Goal: Task Accomplishment & Management: Manage account settings

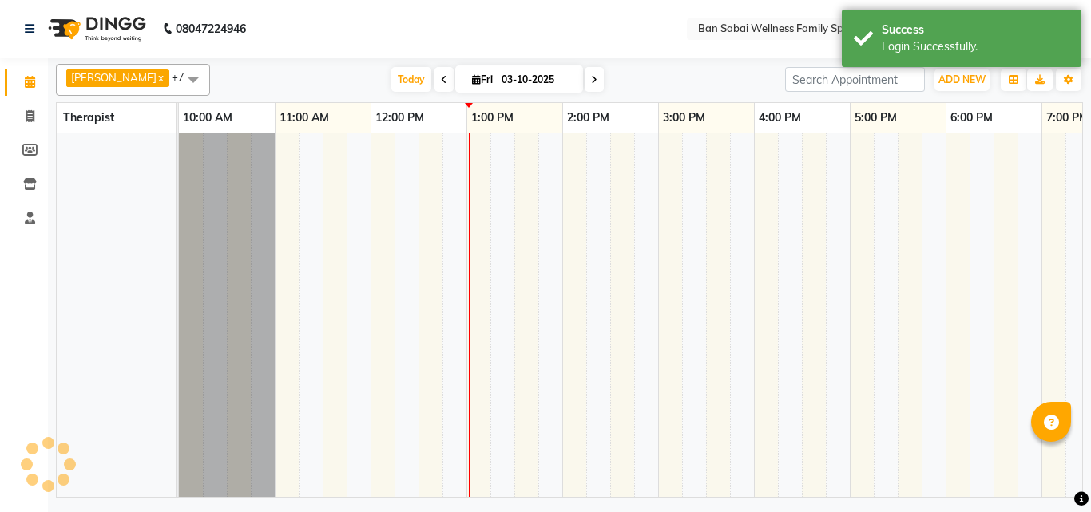
select select "en"
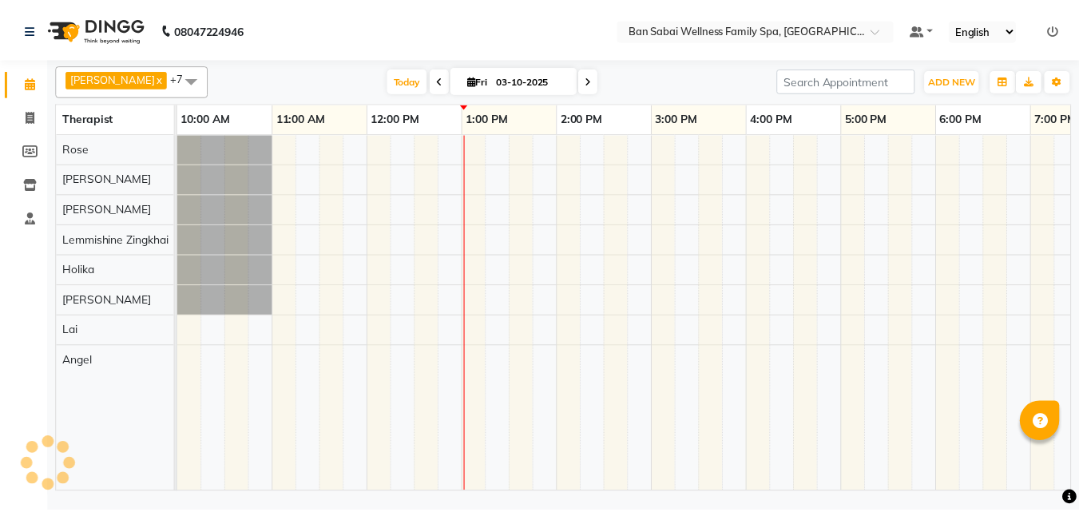
scroll to position [0, 288]
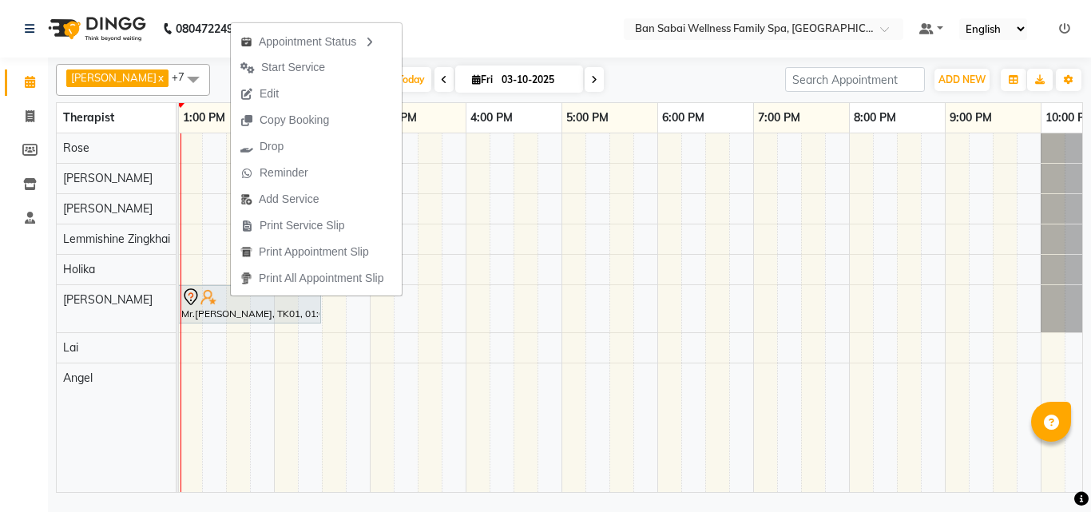
click at [478, 46] on nav "08047224946 Select Location × Ban Sabai Wellness Family Spa, Kalyani Nagar Defa…" at bounding box center [545, 29] width 1091 height 58
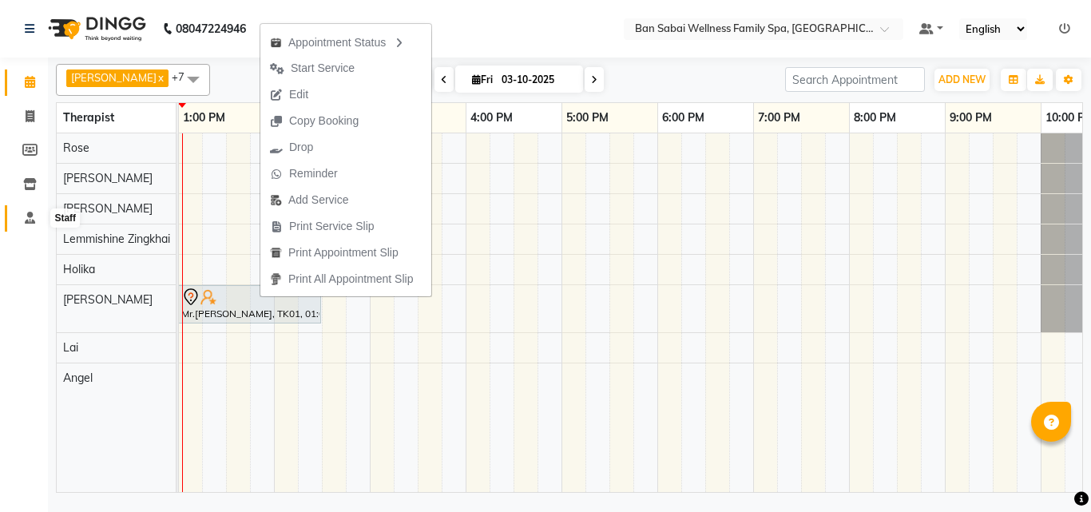
click at [34, 219] on icon at bounding box center [30, 218] width 10 height 12
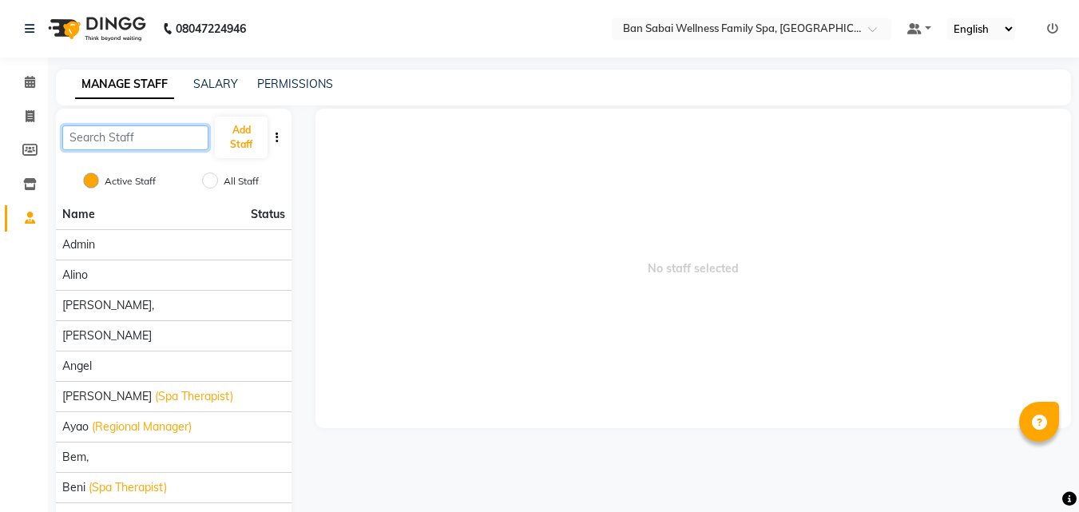
click at [169, 141] on input "text" at bounding box center [135, 137] width 146 height 25
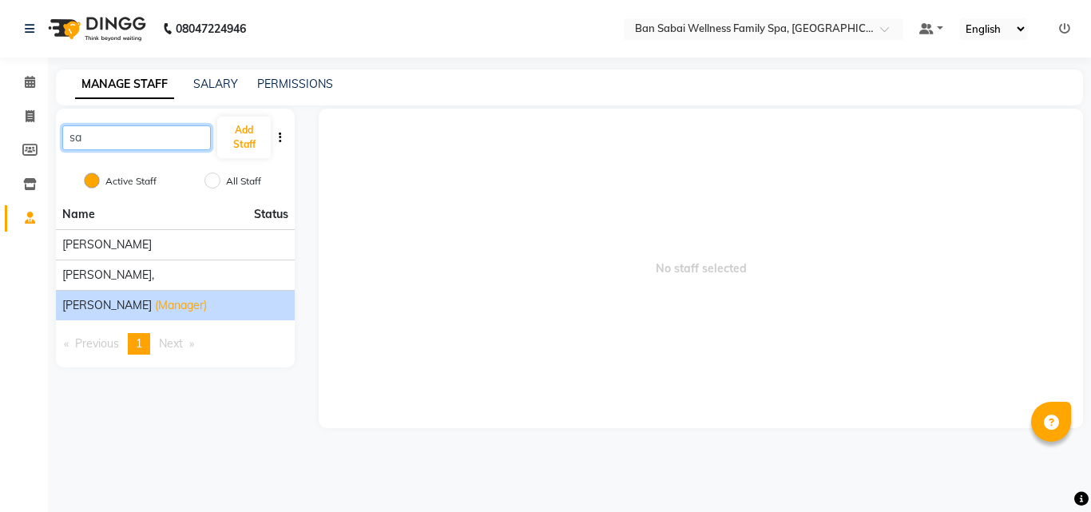
type input "sa"
click at [74, 300] on span "Sapana" at bounding box center [106, 305] width 89 height 17
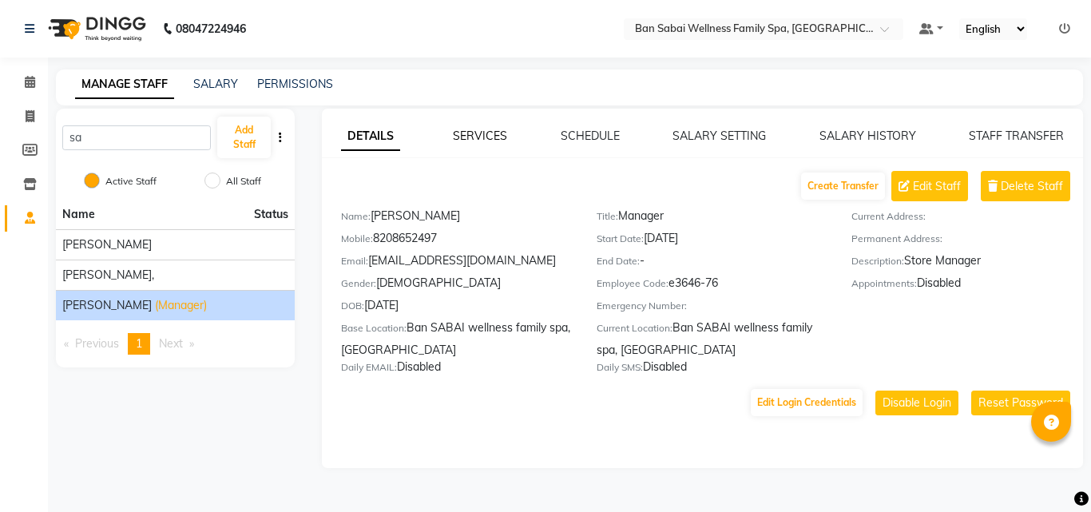
click at [480, 131] on link "SERVICES" at bounding box center [480, 136] width 54 height 14
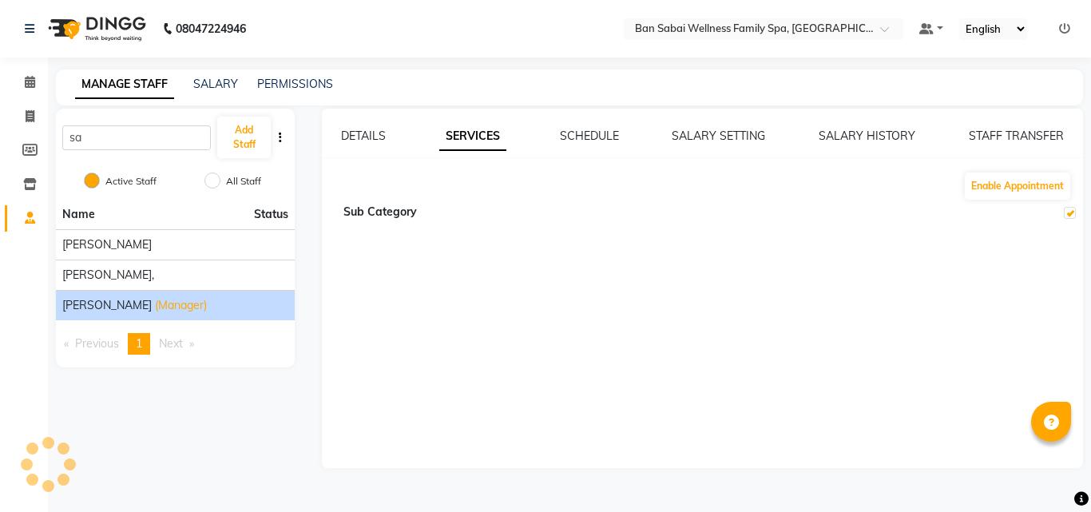
checkbox input "true"
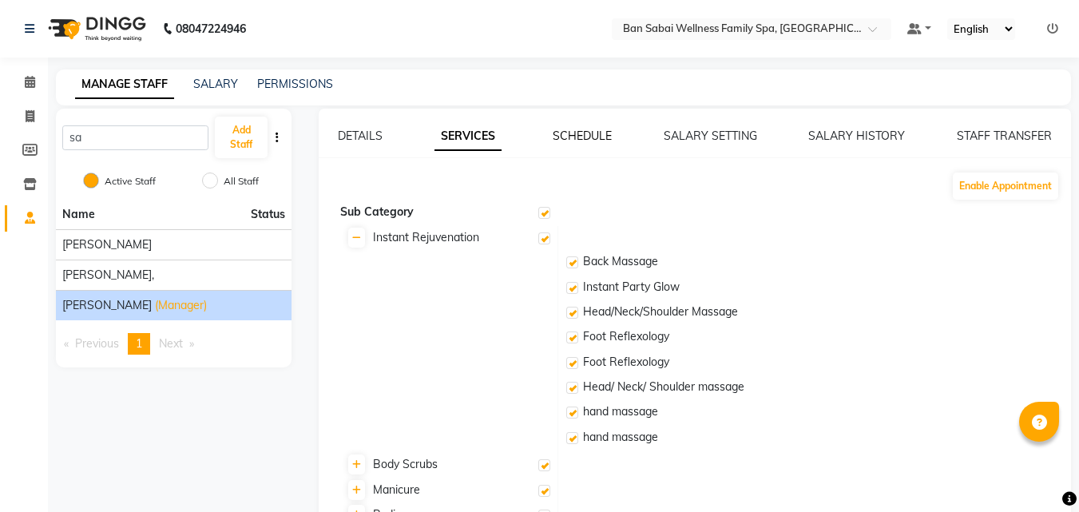
click at [596, 138] on link "SCHEDULE" at bounding box center [582, 136] width 59 height 14
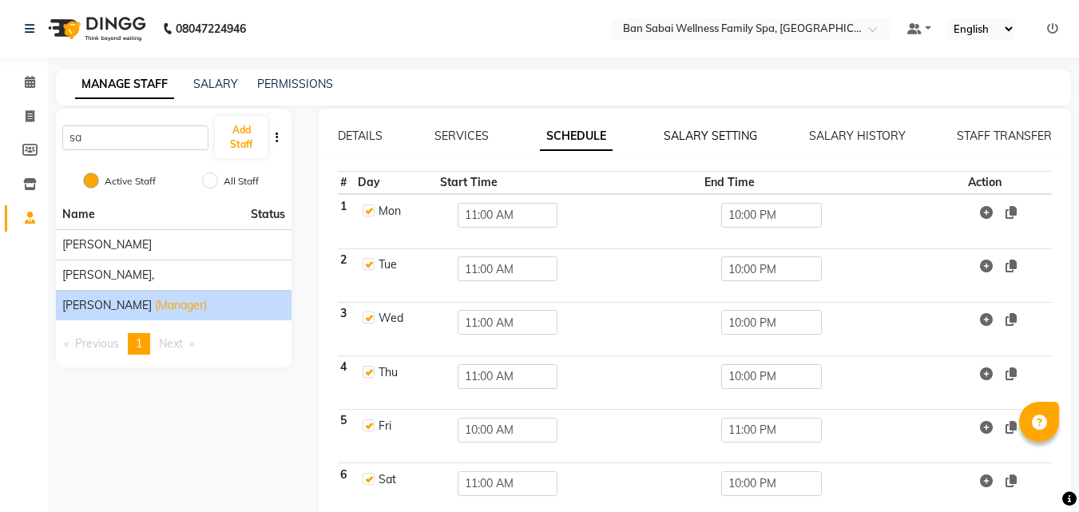
click at [739, 137] on link "SALARY SETTING" at bounding box center [710, 136] width 93 height 14
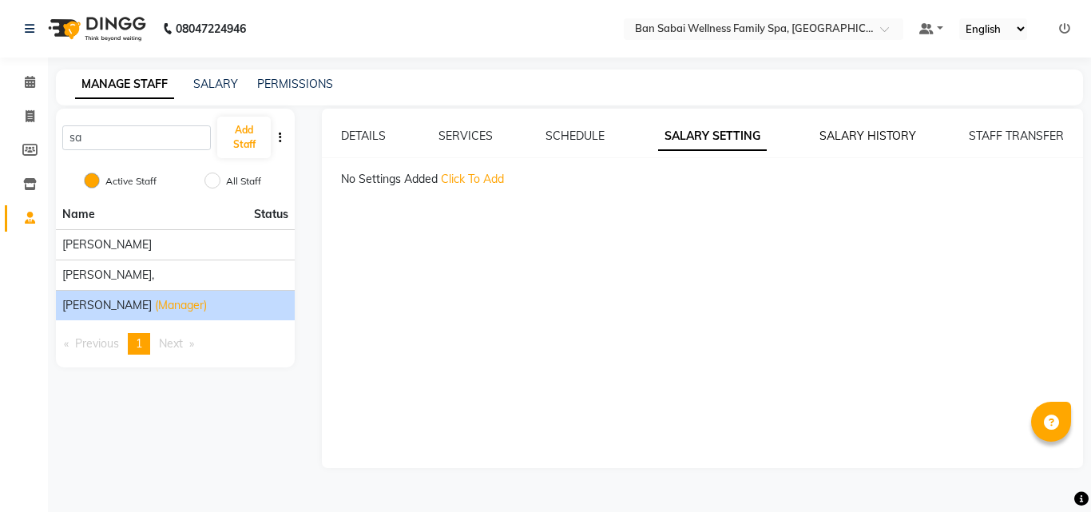
click at [902, 138] on link "SALARY HISTORY" at bounding box center [868, 136] width 97 height 14
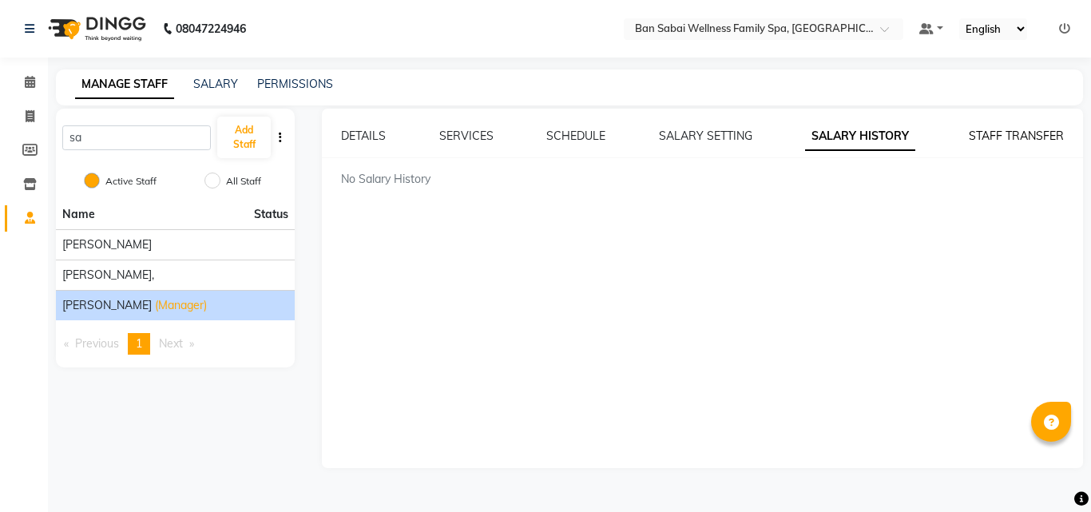
click at [997, 134] on link "STAFF TRANSFER" at bounding box center [1016, 136] width 95 height 14
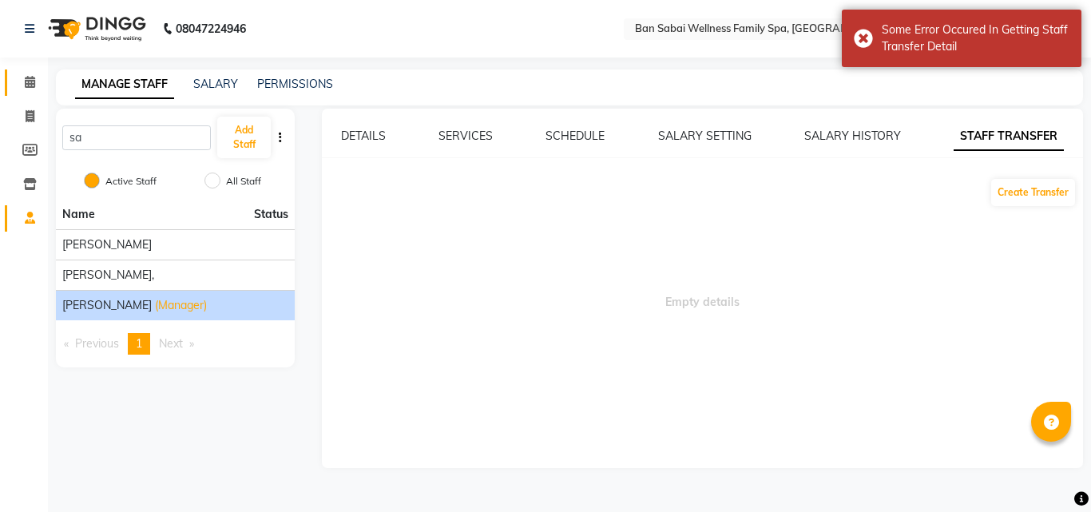
click at [35, 91] on span at bounding box center [30, 82] width 28 height 18
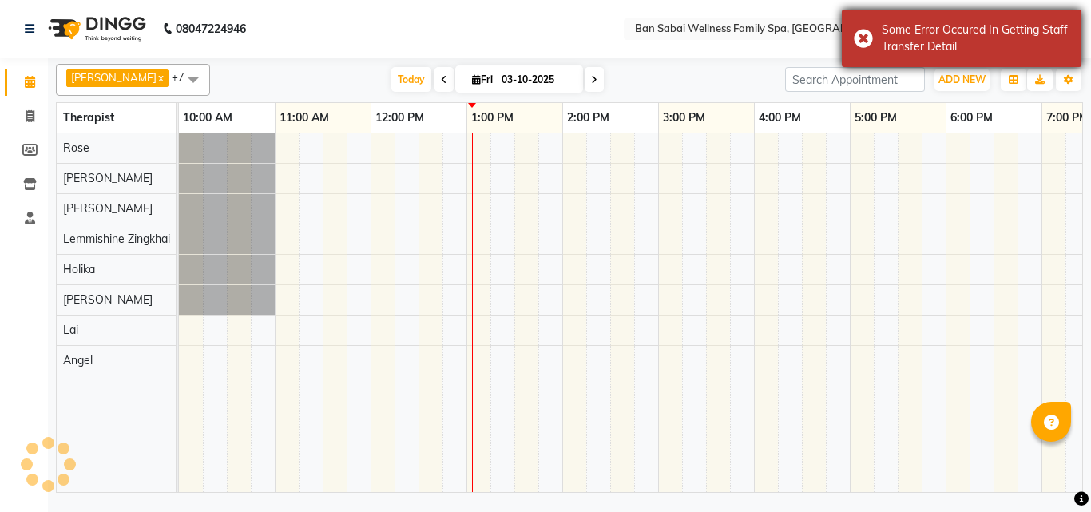
scroll to position [0, 288]
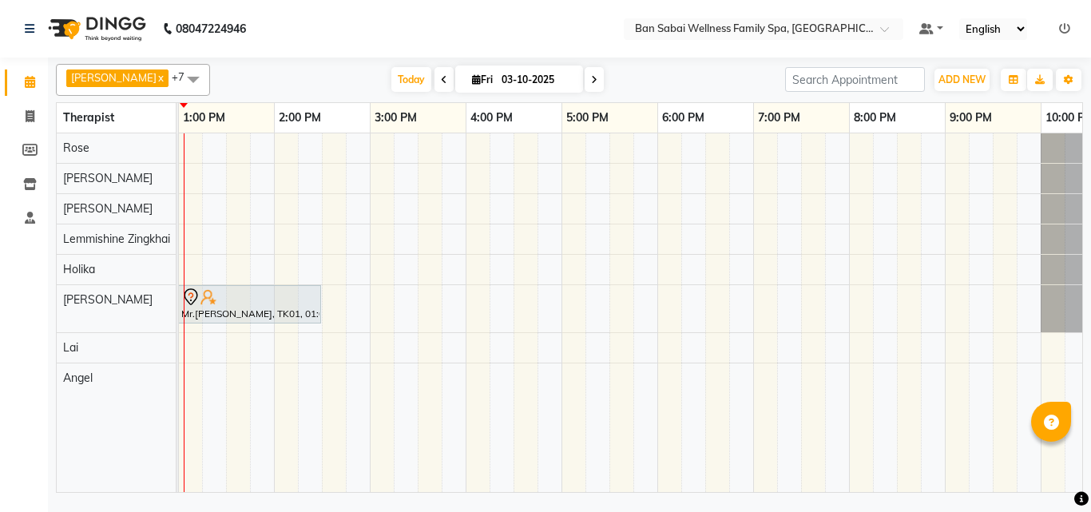
click at [531, 42] on nav "08047224946 Select Location × Ban Sabai Wellness Family Spa, Kalyani Nagar Defa…" at bounding box center [545, 29] width 1091 height 58
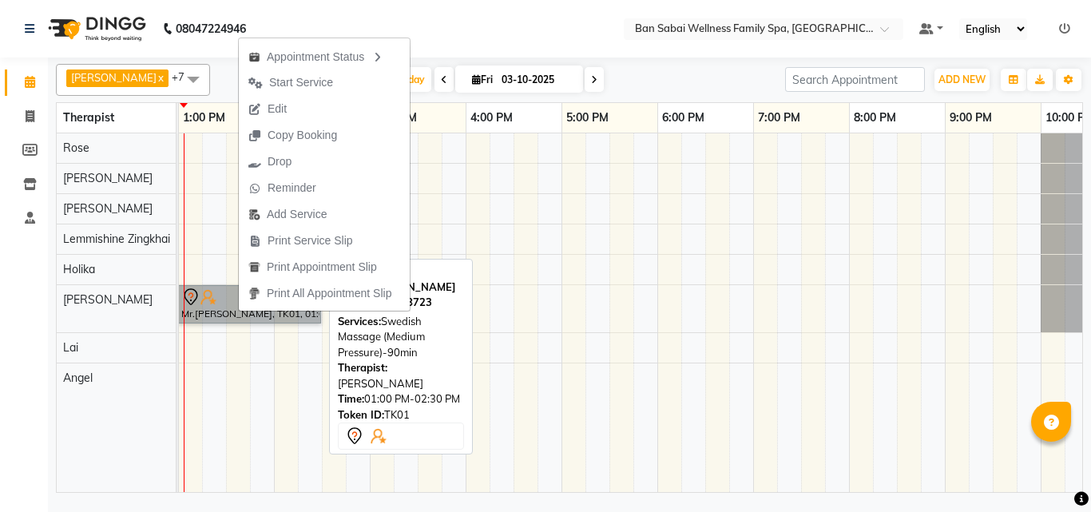
click at [232, 313] on link "Mr.Vajwal Yadav, TK01, 01:00 PM-02:30 PM, Swedish Massage (Medium Pressure)-90m…" at bounding box center [249, 304] width 143 height 38
select select "7"
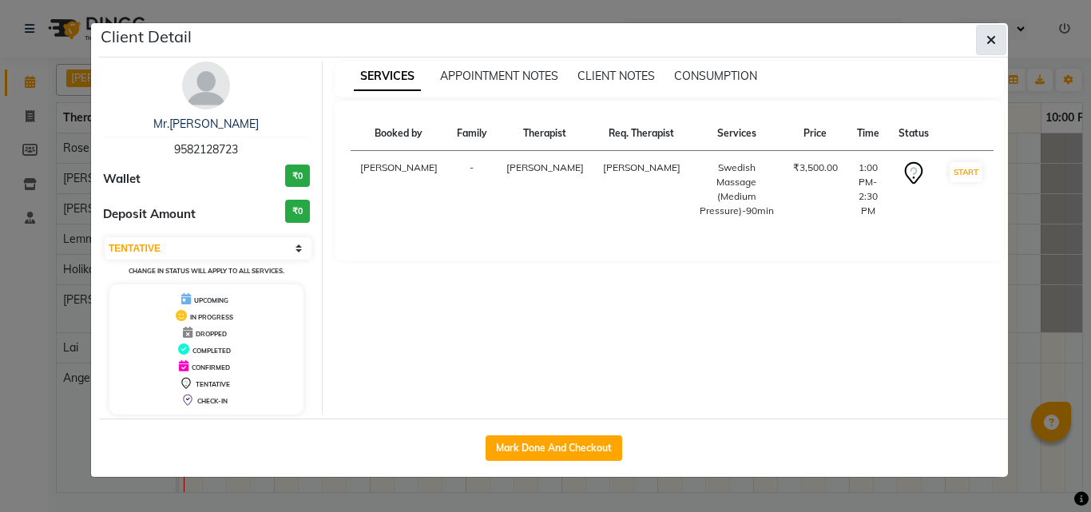
click at [988, 38] on icon "button" at bounding box center [991, 40] width 10 height 13
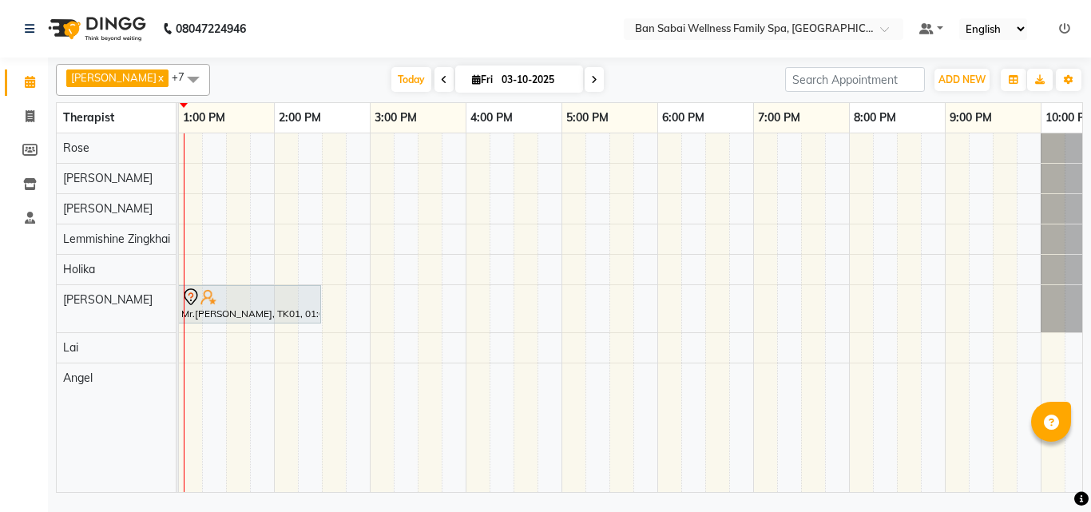
click at [332, 26] on nav "08047224946 Select Location × Ban Sabai Wellness Family Spa, Kalyani Nagar Defa…" at bounding box center [545, 29] width 1091 height 58
click at [30, 118] on icon at bounding box center [30, 116] width 9 height 12
select select "service"
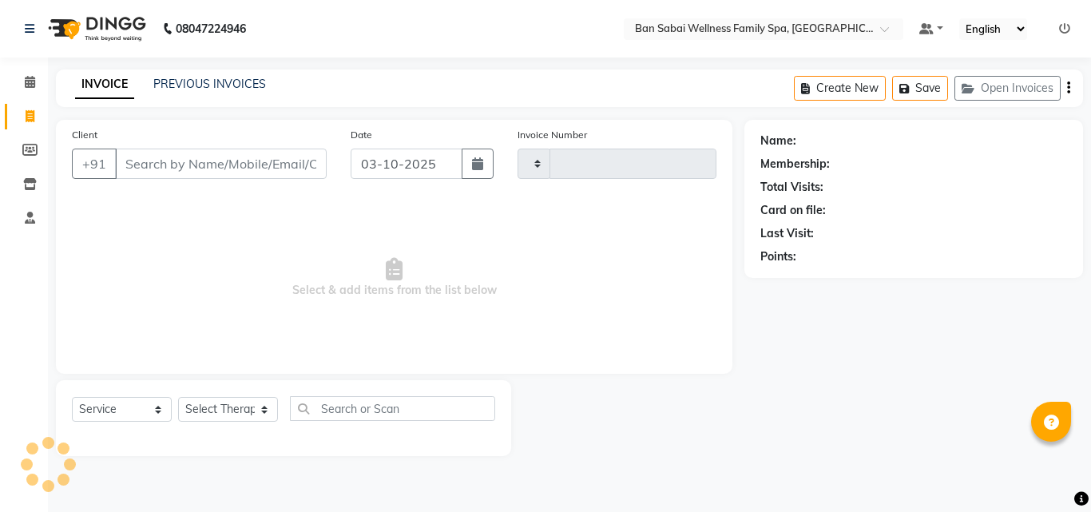
type input "2684"
select select "8225"
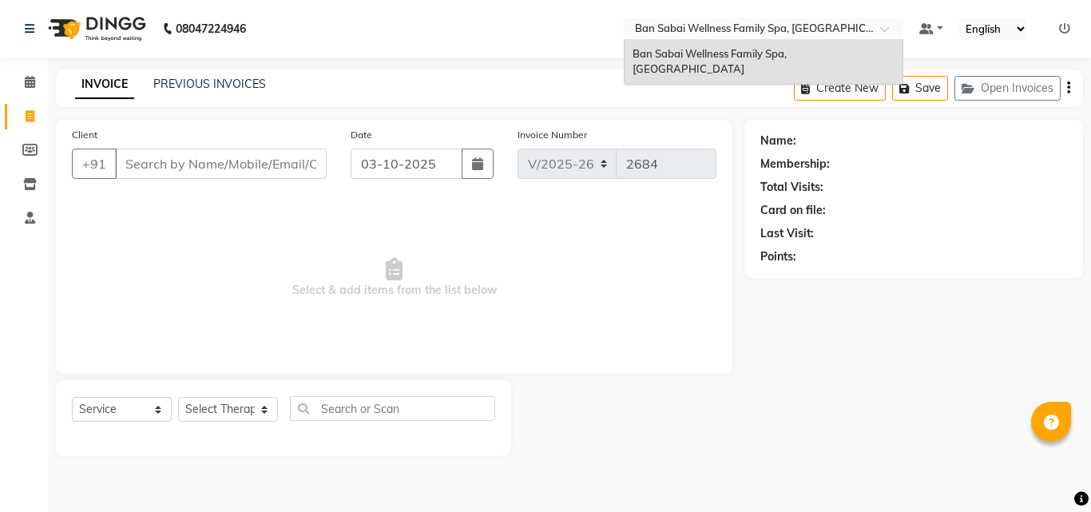
click at [886, 34] on span at bounding box center [890, 34] width 20 height 16
click at [467, 44] on nav "08047224946 Select Location × Ban Sabai Wellness Family Spa, Kalyani Nagar Ban …" at bounding box center [545, 29] width 1091 height 58
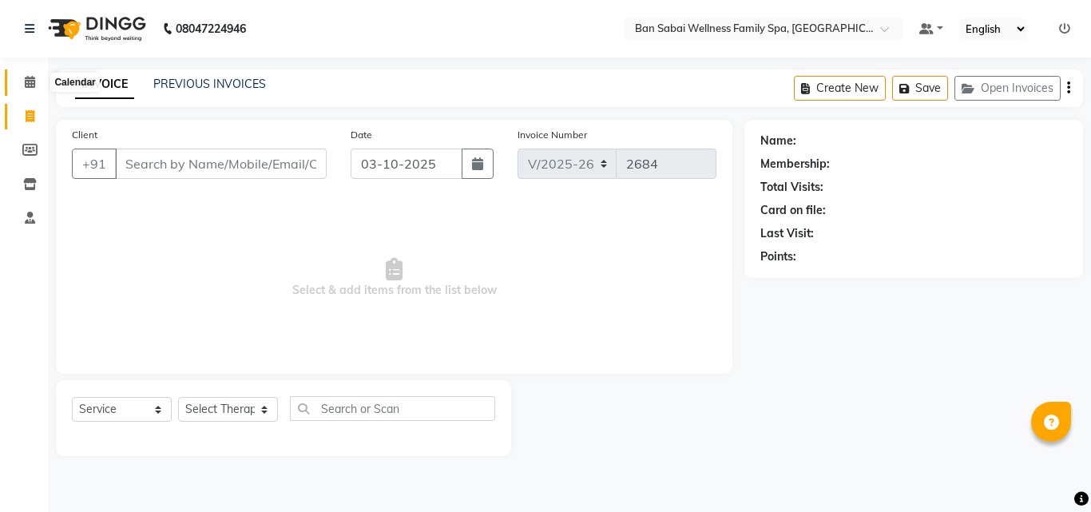
click at [30, 85] on icon at bounding box center [30, 82] width 10 height 12
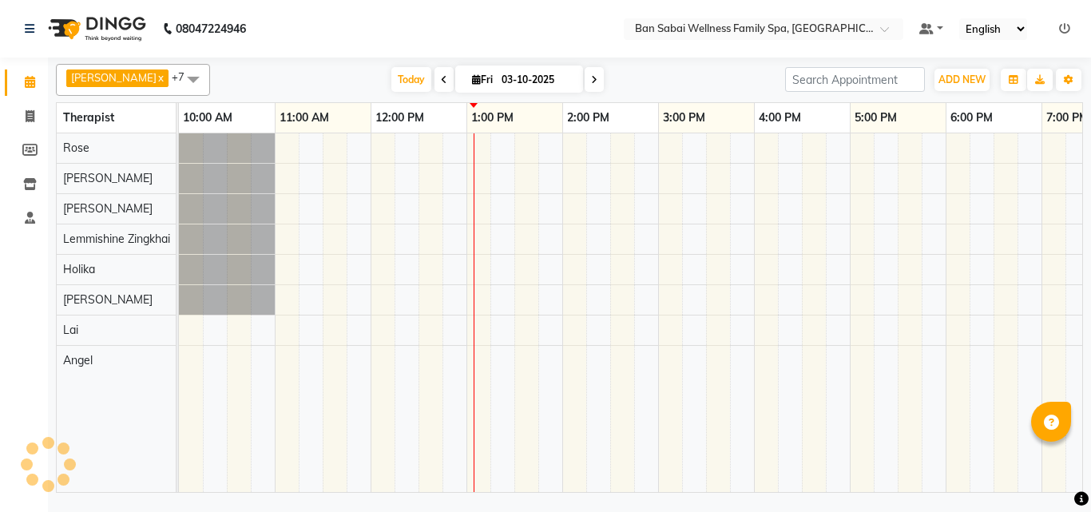
scroll to position [0, 288]
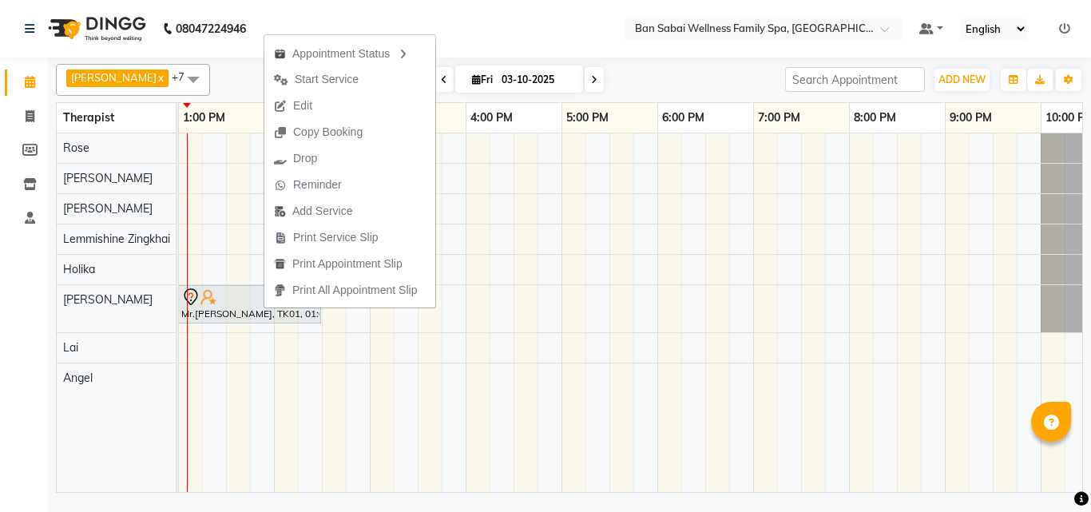
click at [532, 22] on nav "08047224946 Select Location × Ban Sabai Wellness Family Spa, Kalyani Nagar Defa…" at bounding box center [545, 29] width 1091 height 58
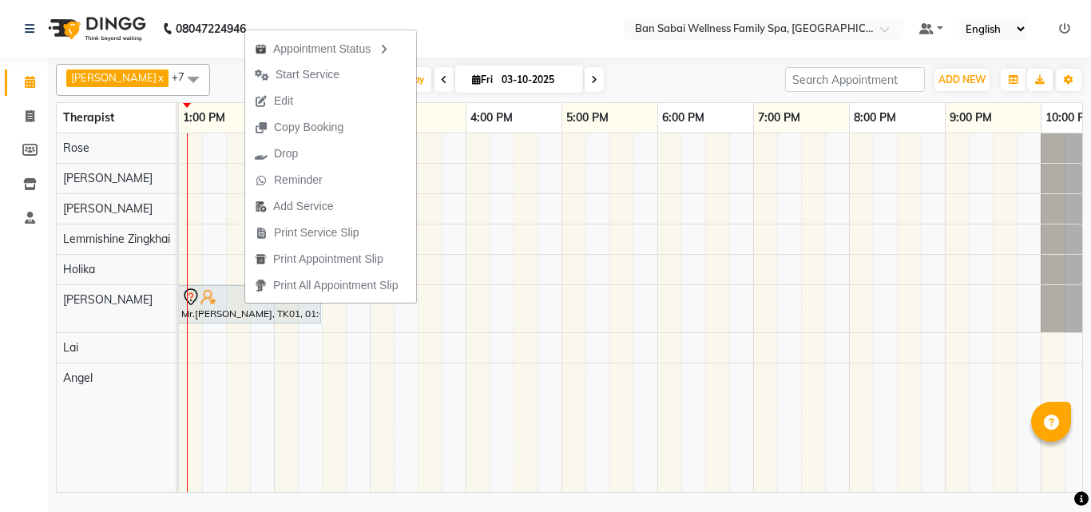
click at [588, 26] on nav "08047224946 Select Location × Ban Sabai Wellness Family Spa, Kalyani Nagar Defa…" at bounding box center [545, 29] width 1091 height 58
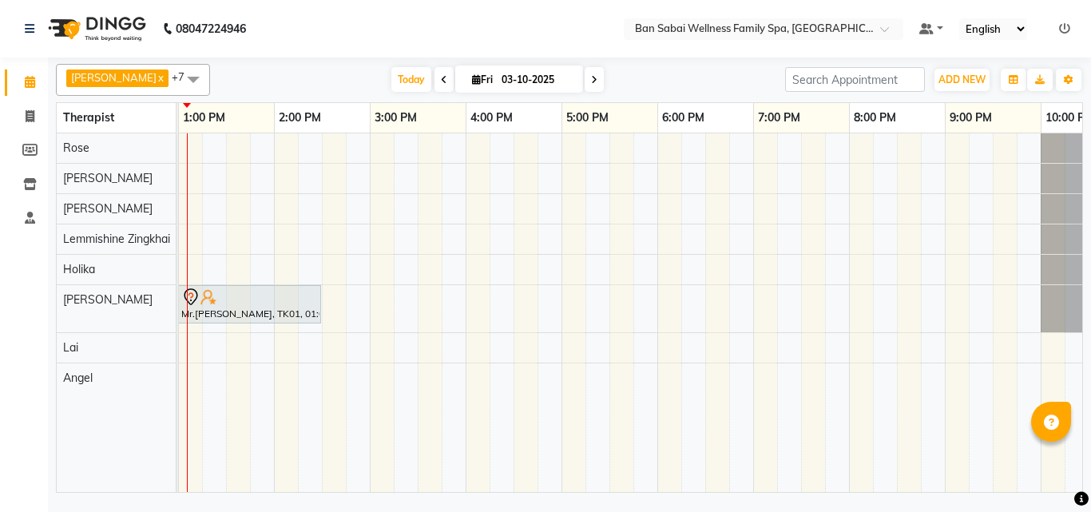
click at [1066, 31] on icon at bounding box center [1064, 28] width 11 height 11
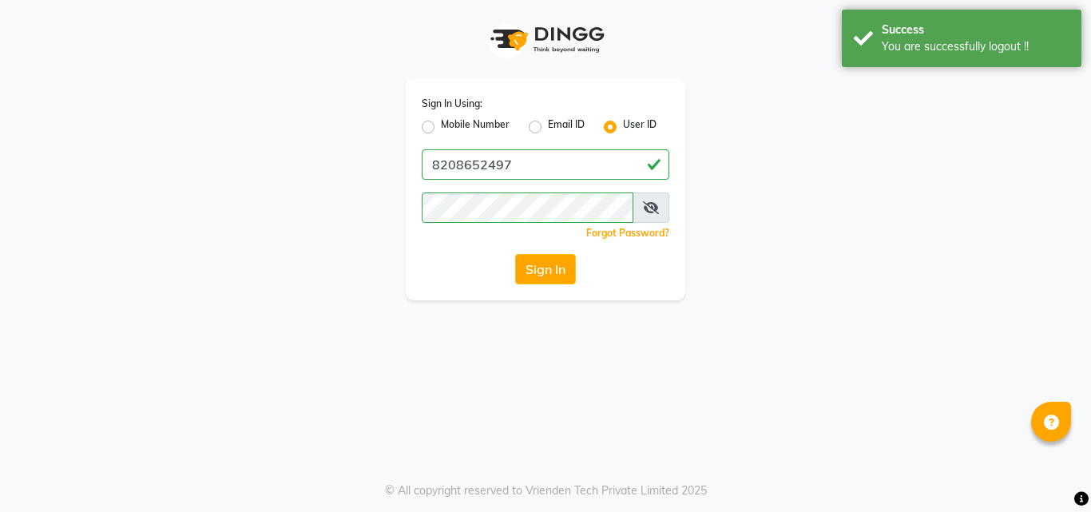
click at [480, 128] on label "Mobile Number" at bounding box center [475, 126] width 69 height 19
click at [451, 128] on input "Mobile Number" at bounding box center [446, 122] width 10 height 10
radio input "true"
radio input "false"
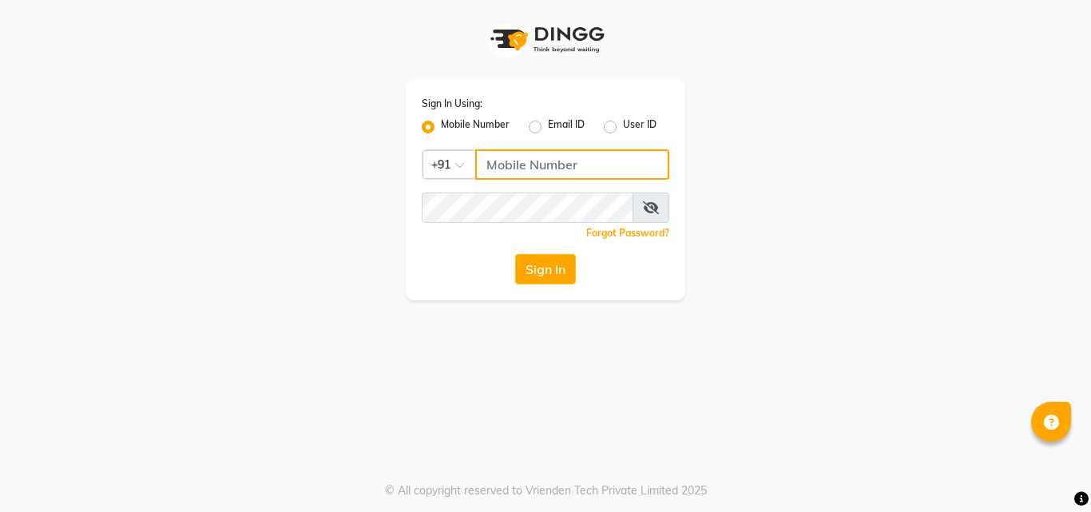
click at [530, 167] on input "Username" at bounding box center [572, 164] width 194 height 30
type input "8208652497"
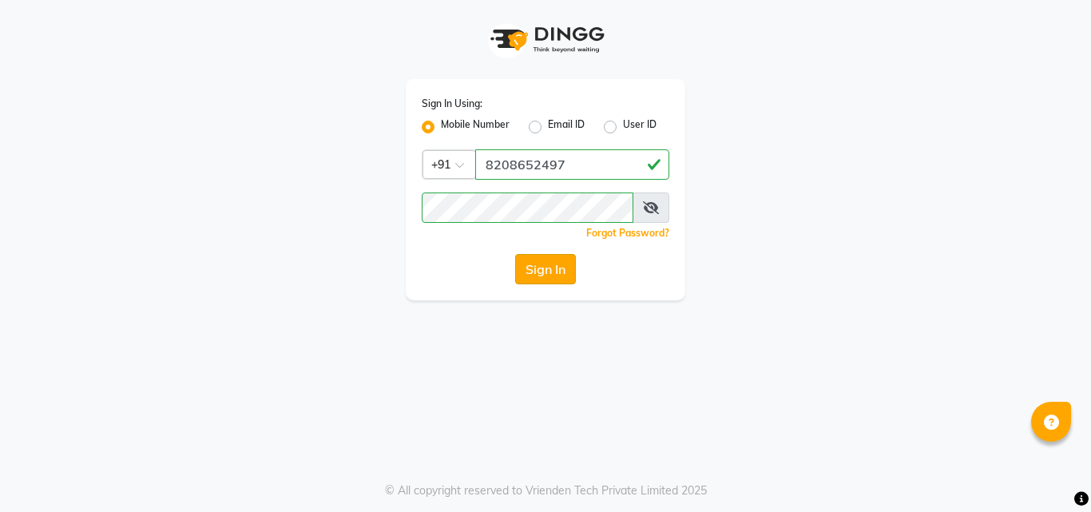
click at [553, 264] on button "Sign In" at bounding box center [545, 269] width 61 height 30
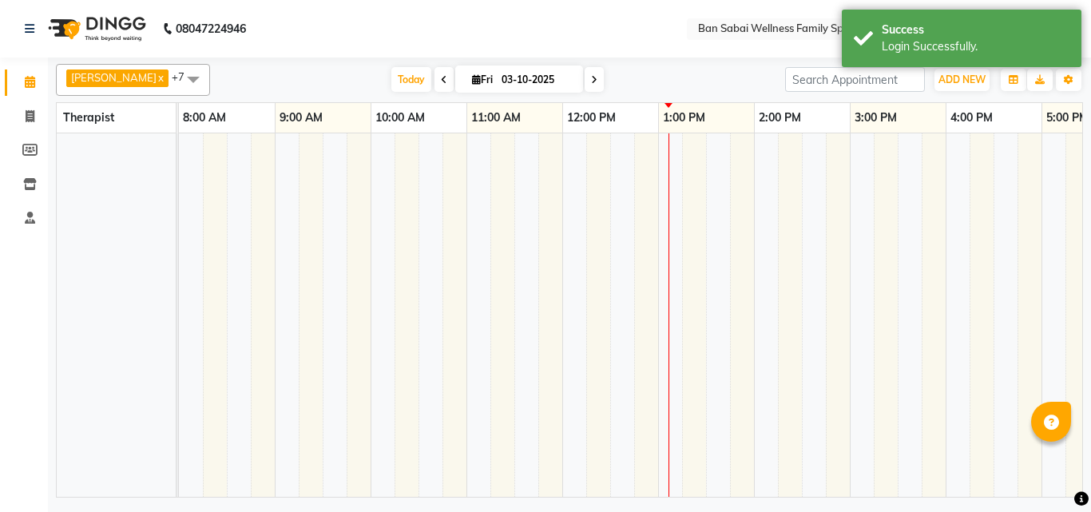
select select "en"
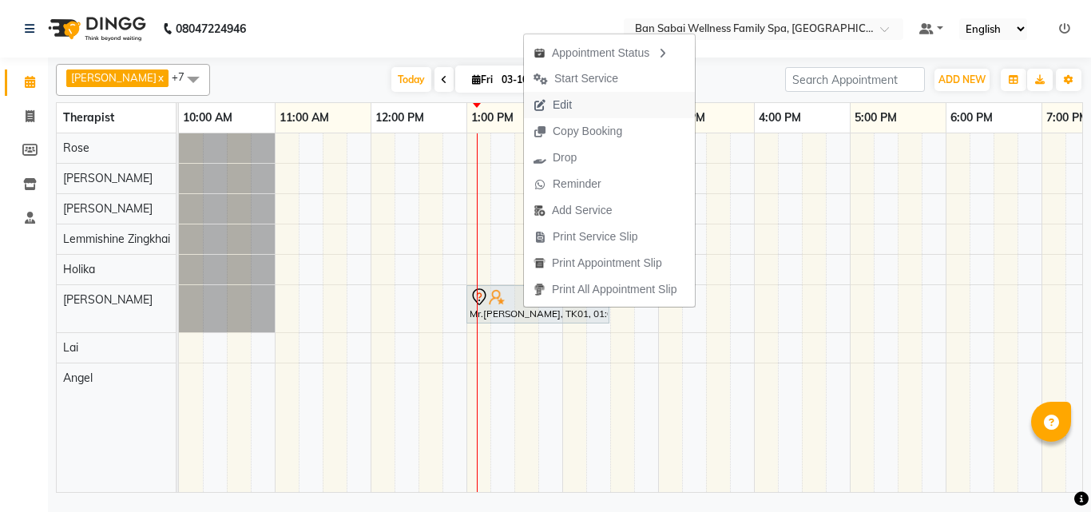
click at [562, 106] on span "Edit" at bounding box center [562, 105] width 19 height 17
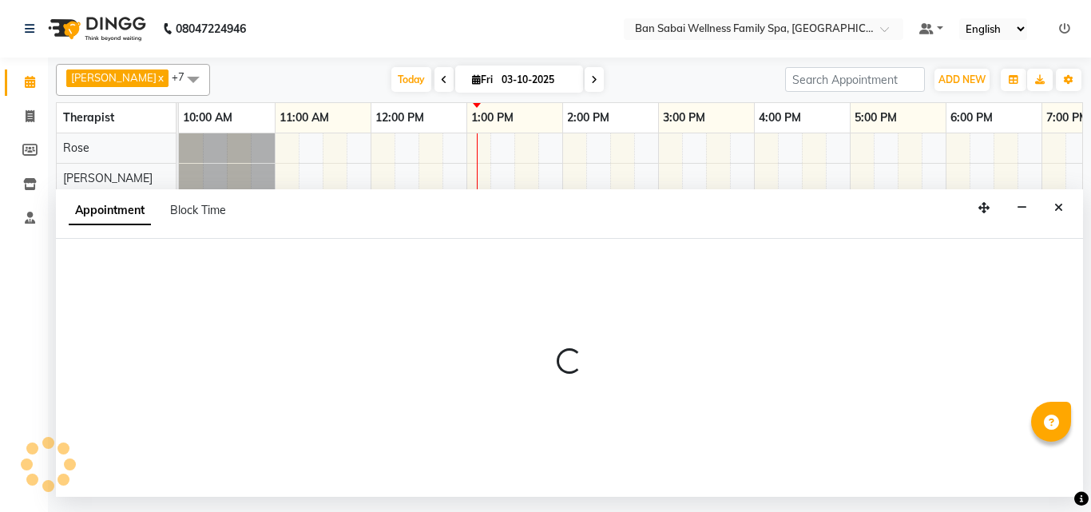
select select "tentative"
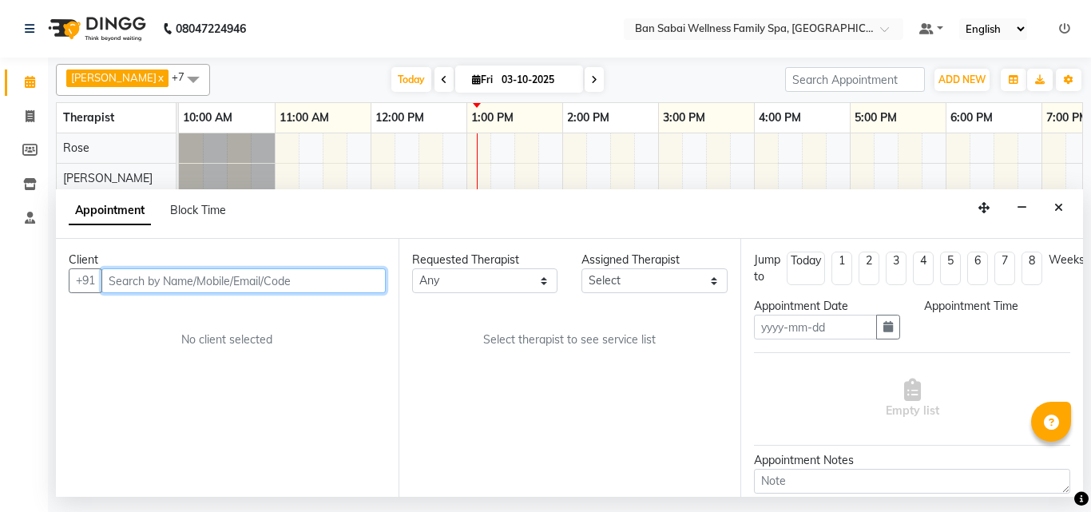
type input "03-10-2025"
select select "780"
select select "87127"
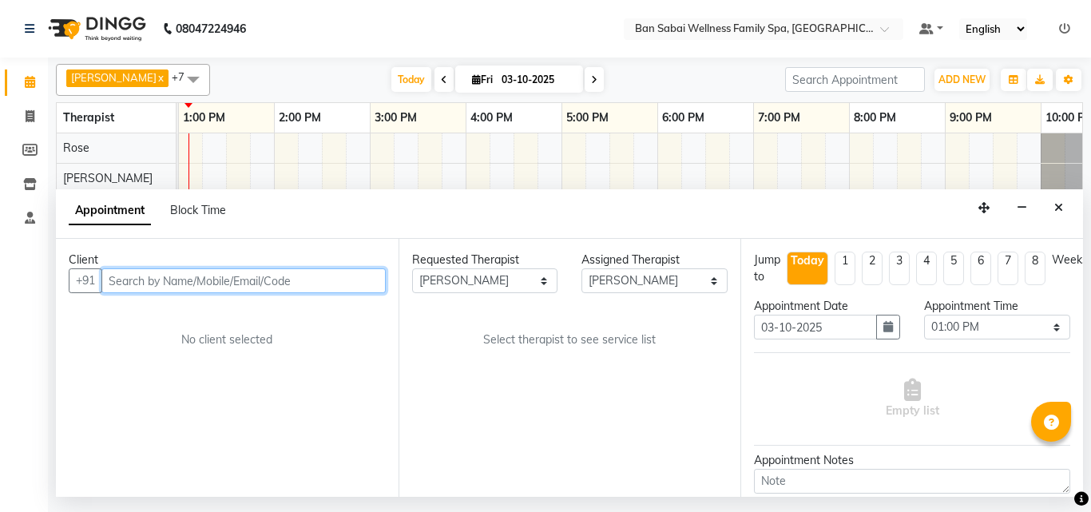
select select "4132"
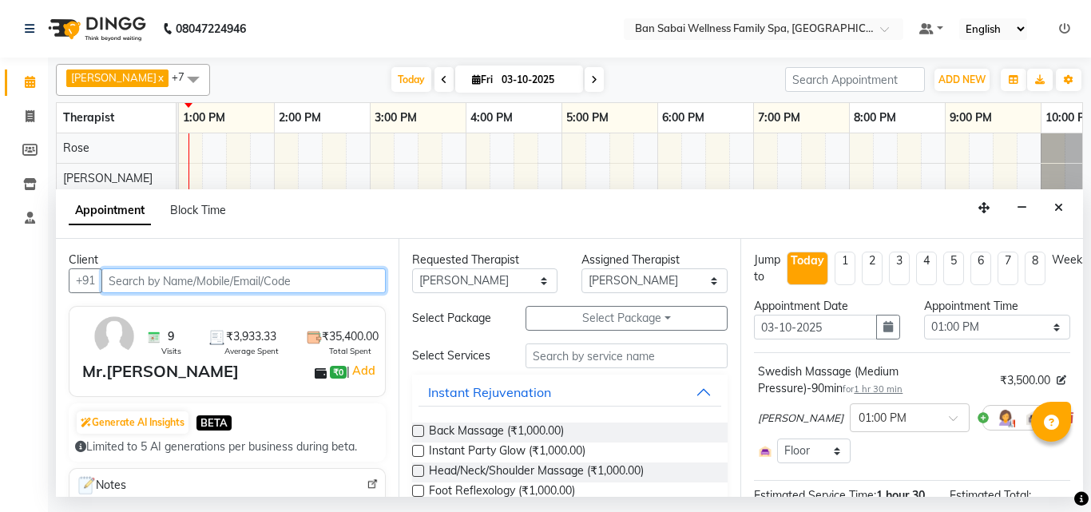
scroll to position [160, 0]
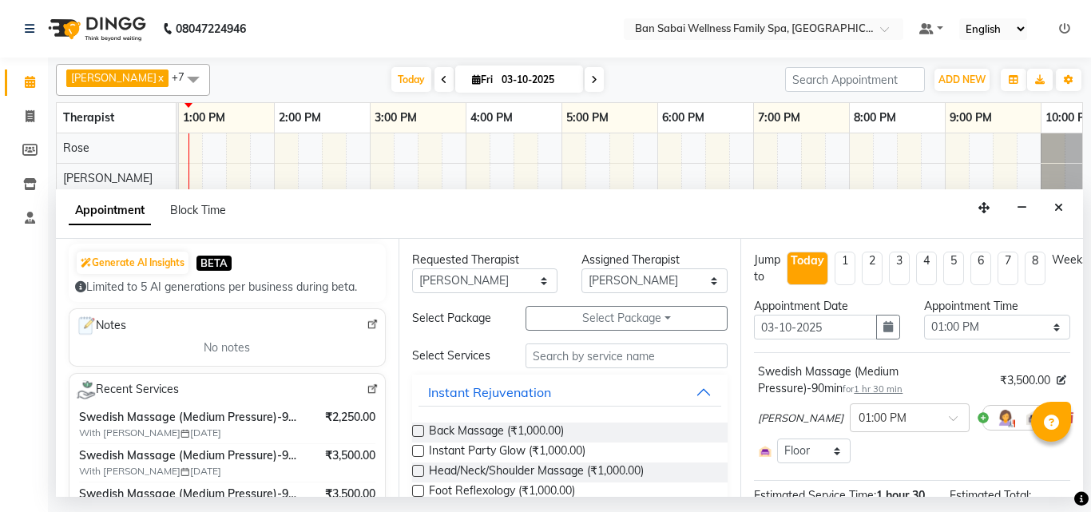
click at [367, 393] on img at bounding box center [373, 389] width 12 height 12
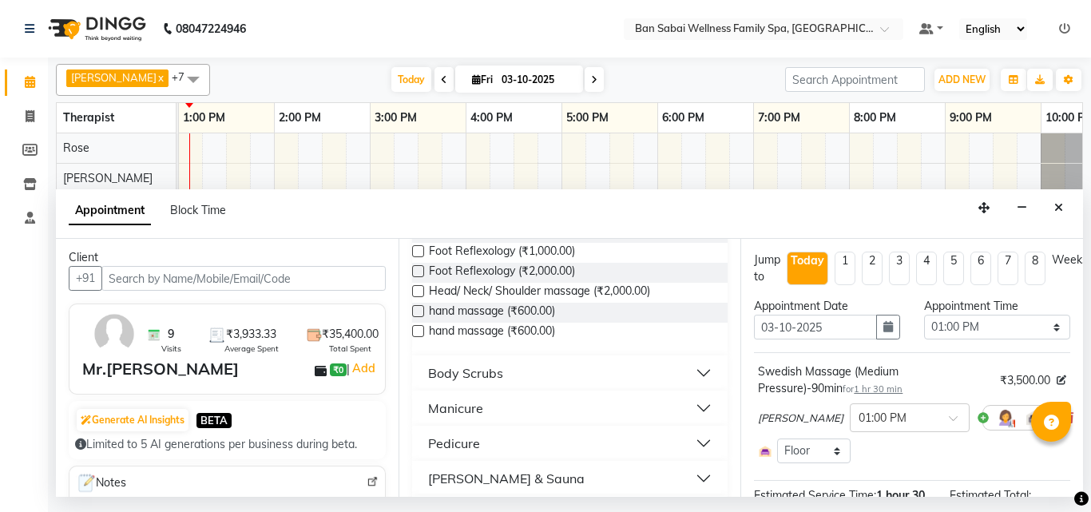
scroll to position [0, 0]
click at [1062, 212] on icon "Close" at bounding box center [1058, 207] width 9 height 11
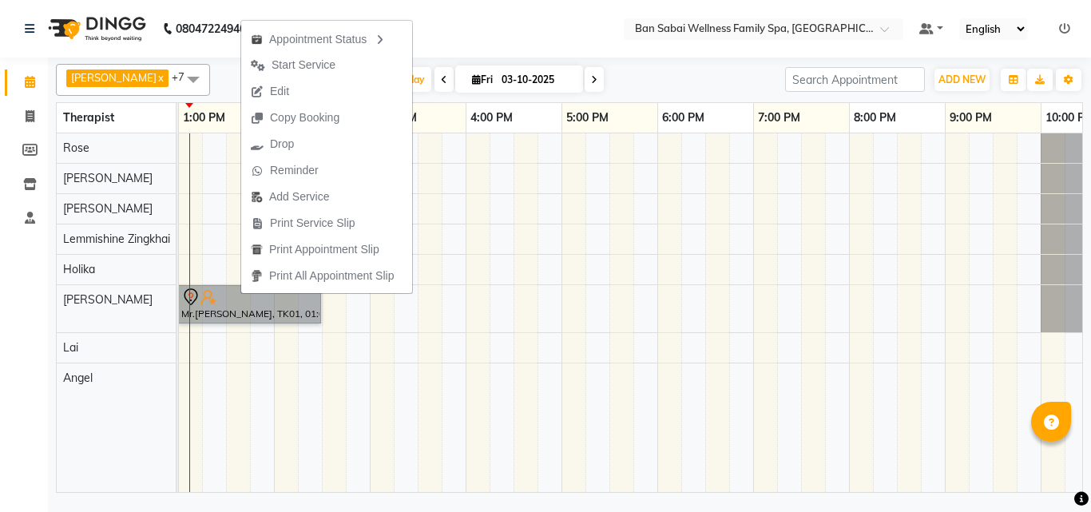
click at [288, 363] on td at bounding box center [286, 312] width 24 height 359
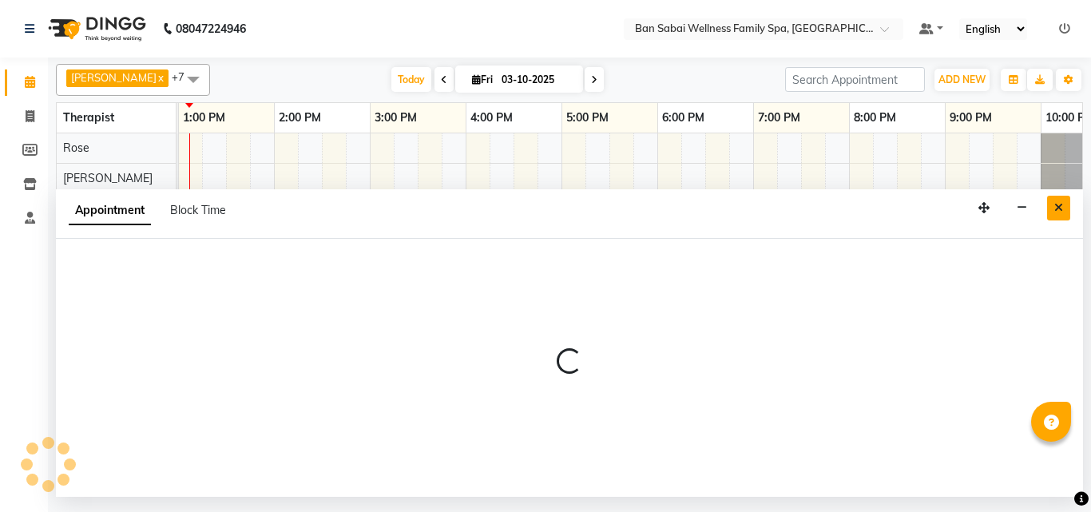
click at [1058, 210] on icon "Close" at bounding box center [1058, 207] width 9 height 11
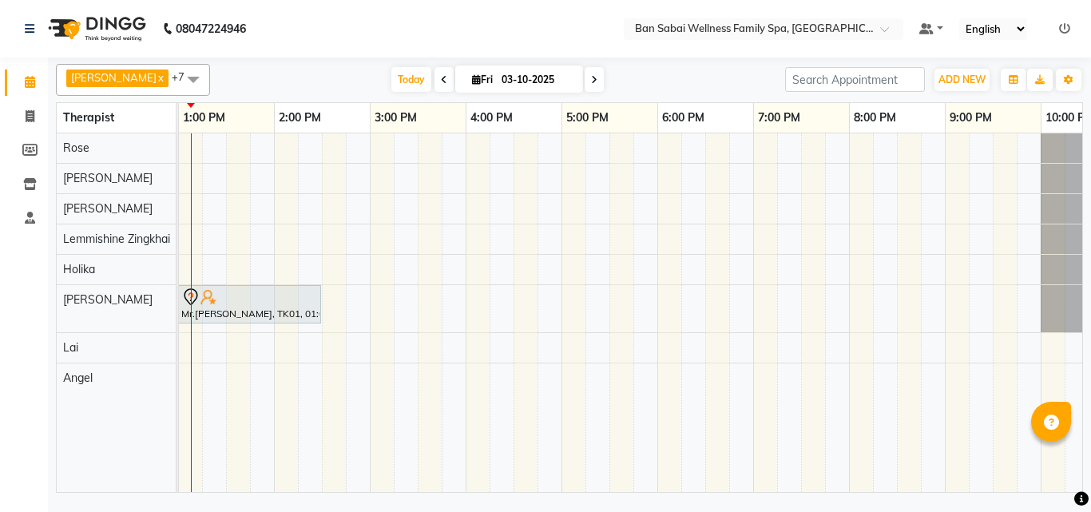
click at [240, 268] on div "Mr.Vajwal Yadav, TK01, 01:00 PM-02:30 PM, Swedish Massage (Medium Pressure)-90m…" at bounding box center [514, 312] width 1246 height 359
select select "79370"
select select "810"
select select "tentative"
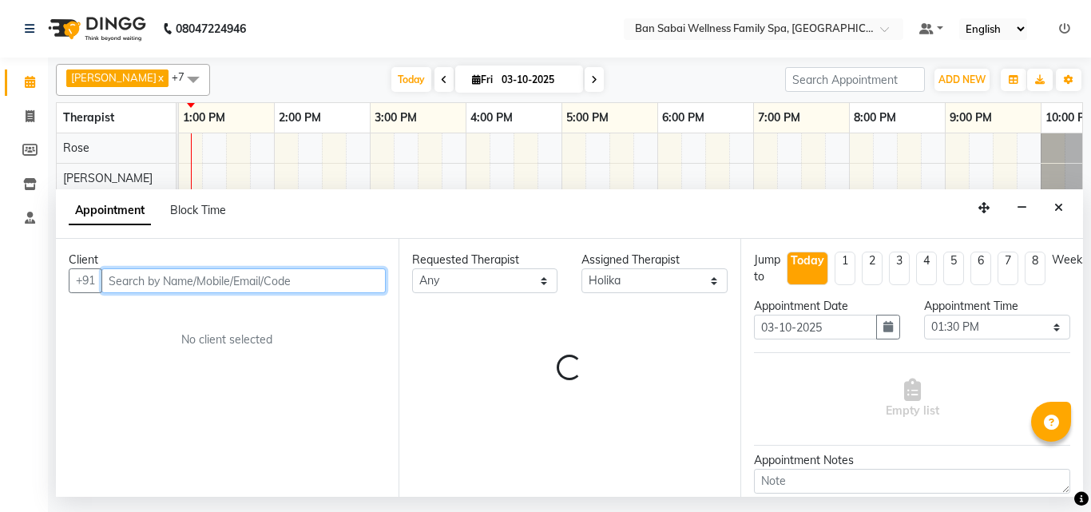
click at [240, 268] on div "Client" at bounding box center [227, 260] width 317 height 17
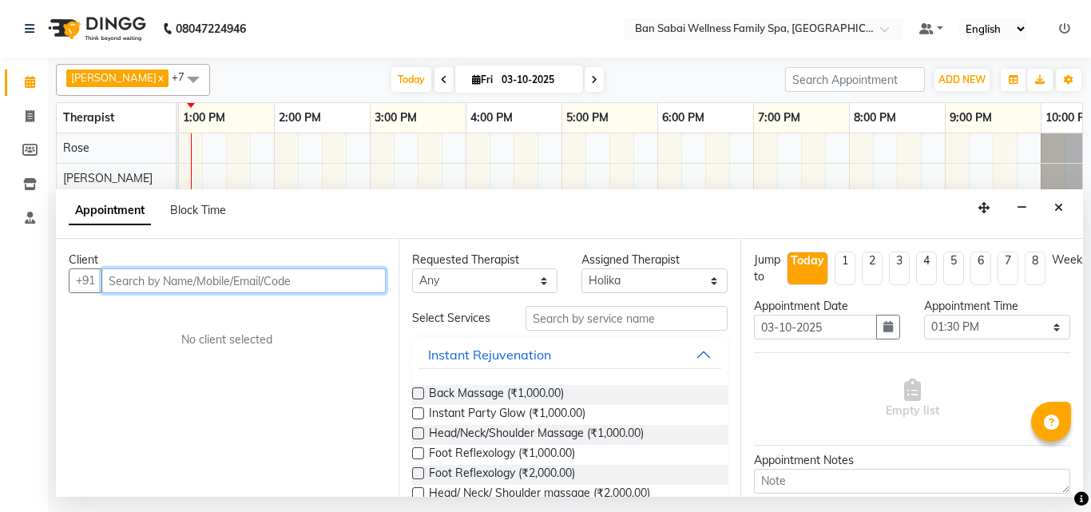
click at [240, 278] on input "text" at bounding box center [243, 280] width 284 height 25
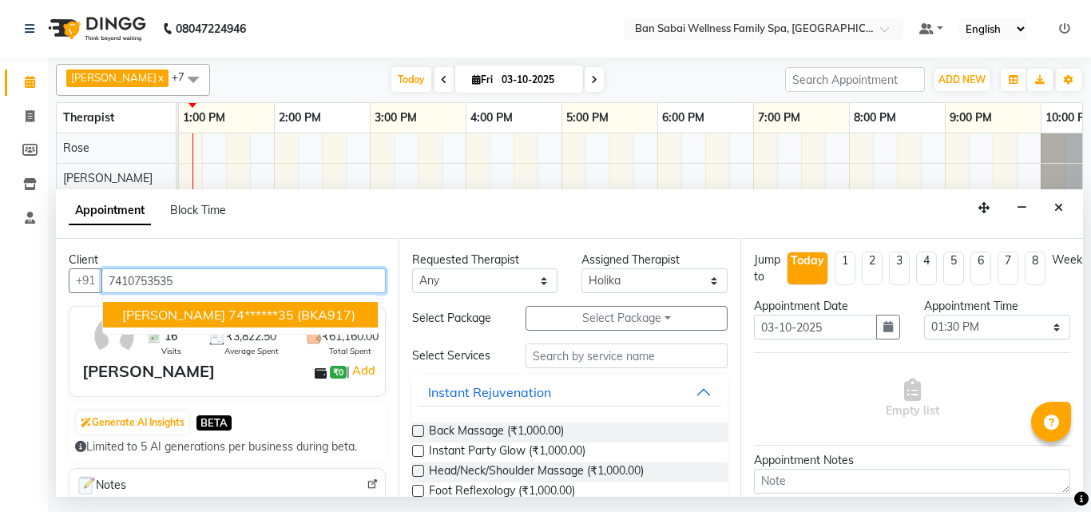
click at [241, 320] on ngb-highlight "74******35" at bounding box center [260, 315] width 65 height 16
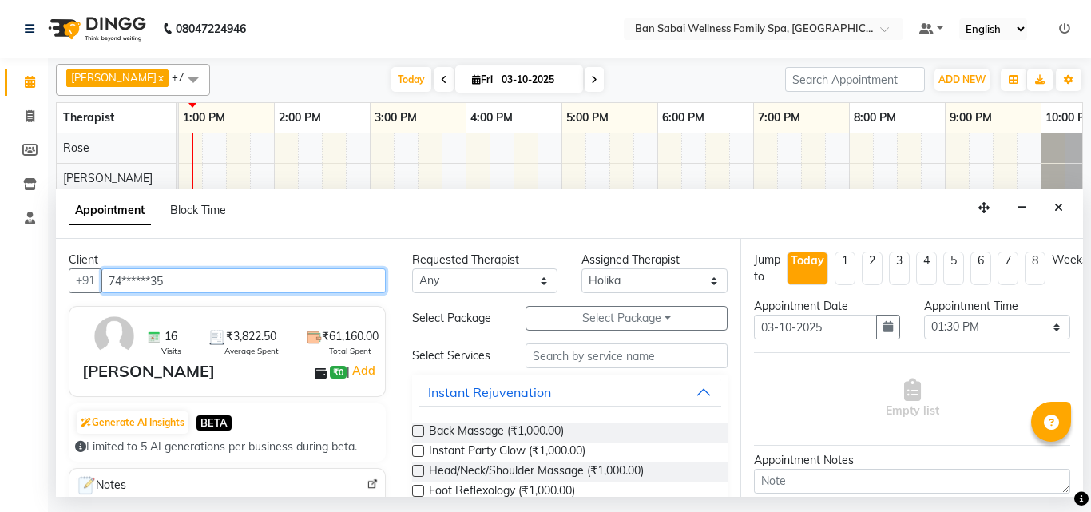
type input "74******35"
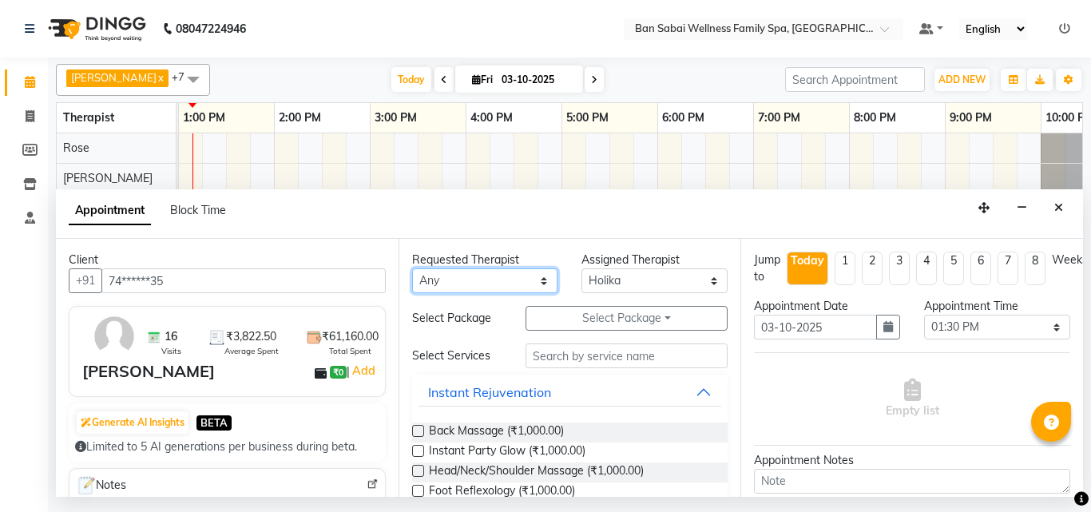
click at [534, 286] on select "Any Ana Bviimai Angel Ashim Holika Lai Lemmishine Zingkhai Rinsit Ronra Rose" at bounding box center [485, 280] width 146 height 25
select select "79370"
click at [412, 268] on select "Any Ana Bviimai Angel Ashim Holika Lai Lemmishine Zingkhai Rinsit Ronra Rose" at bounding box center [485, 280] width 146 height 25
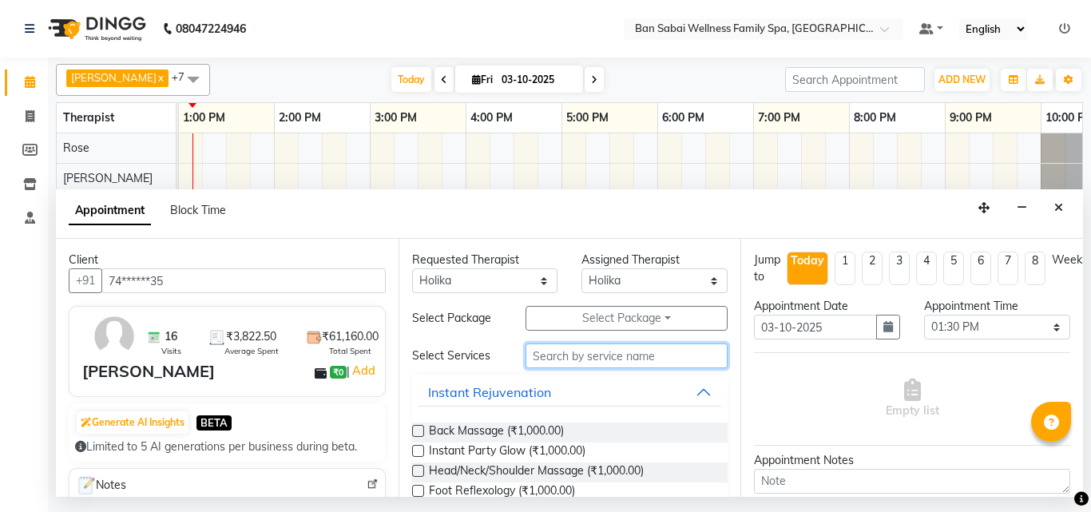
click at [583, 354] on input "text" at bounding box center [627, 355] width 203 height 25
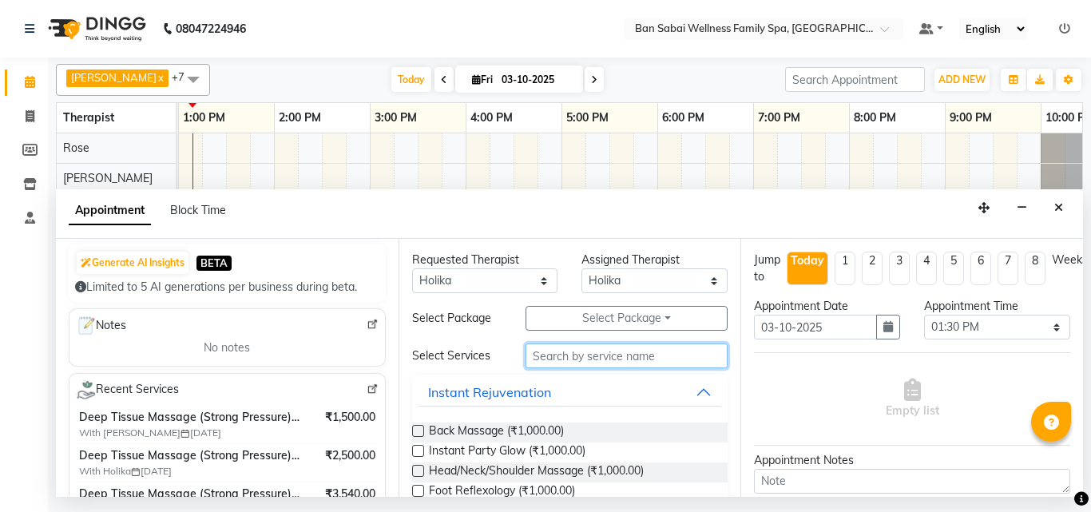
scroll to position [240, 0]
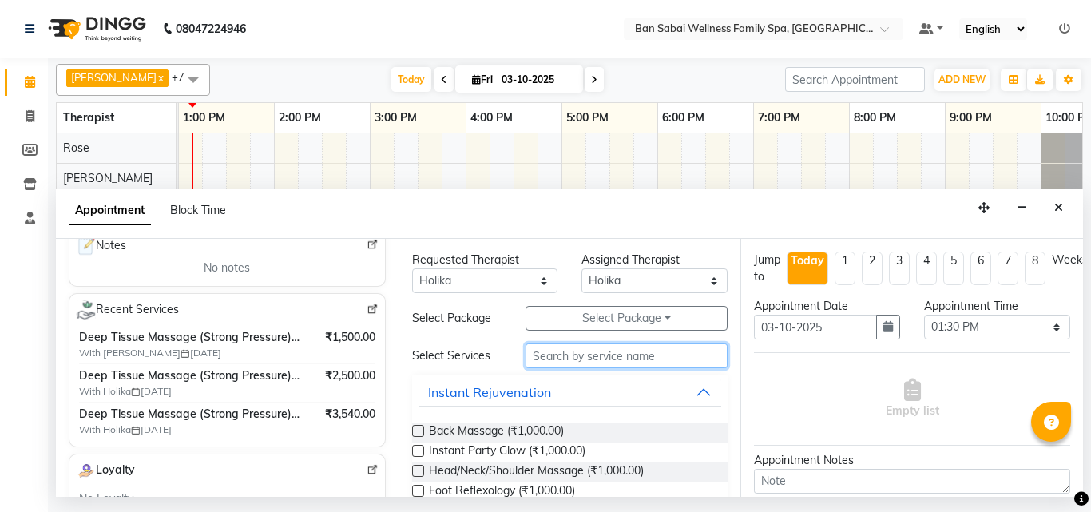
click at [554, 354] on input "text" at bounding box center [627, 355] width 203 height 25
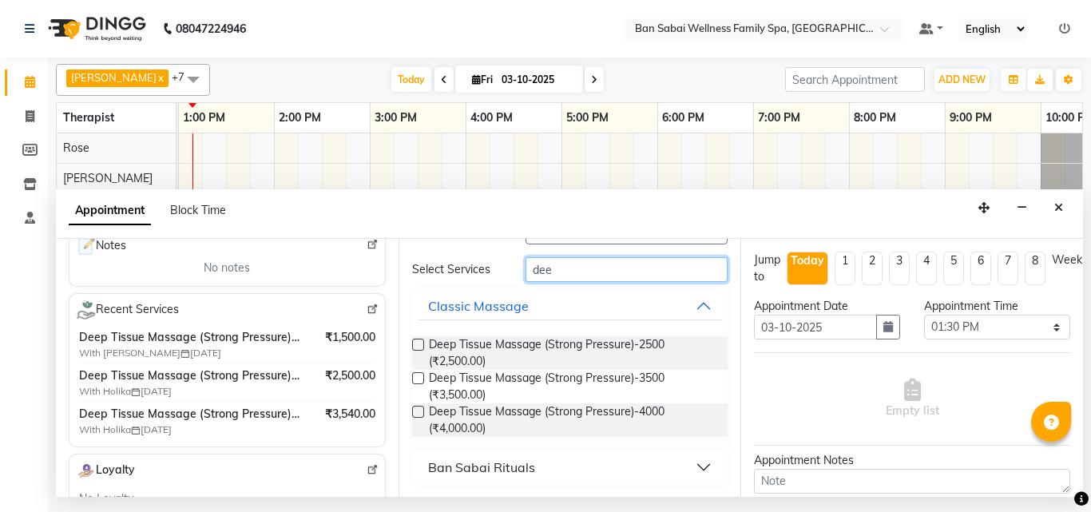
scroll to position [87, 0]
type input "dee"
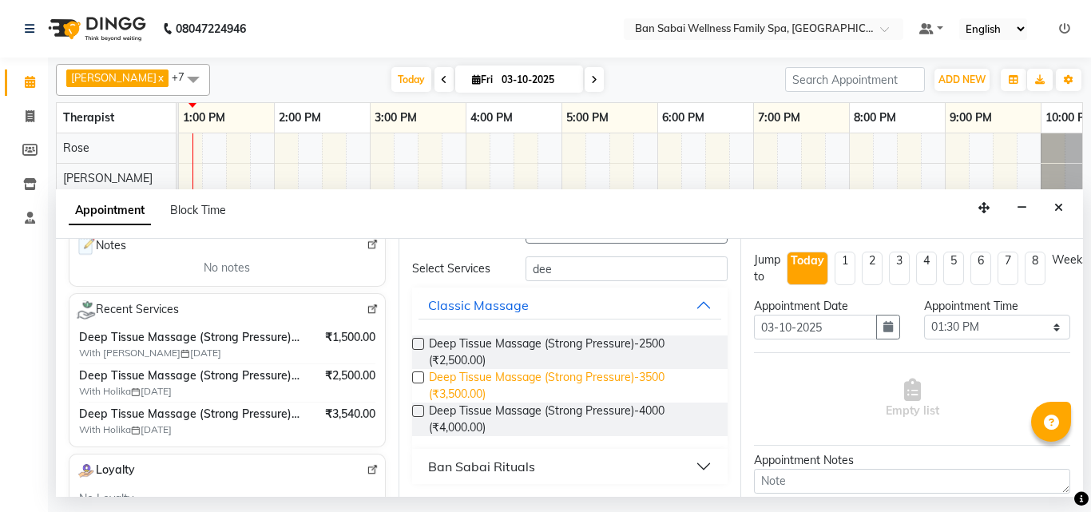
click at [597, 380] on span "Deep Tissue Massage (Strong Pressure)-3500 (₹3,500.00)" at bounding box center [572, 386] width 287 height 34
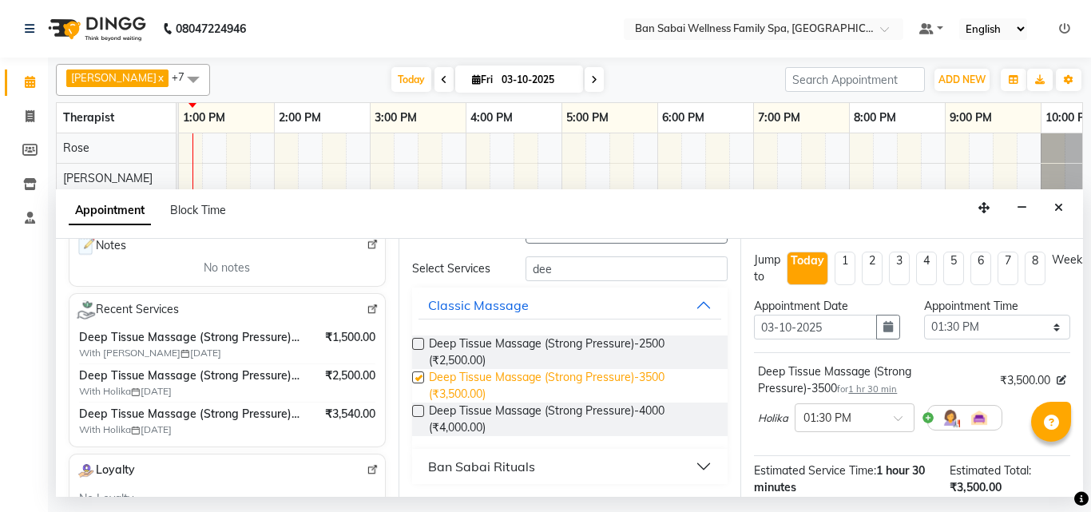
checkbox input "false"
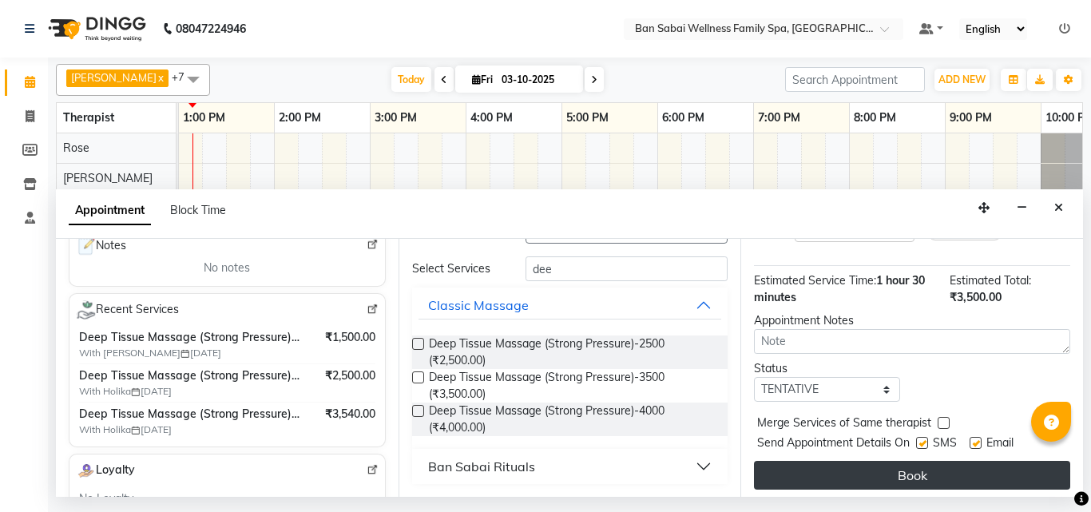
scroll to position [208, 0]
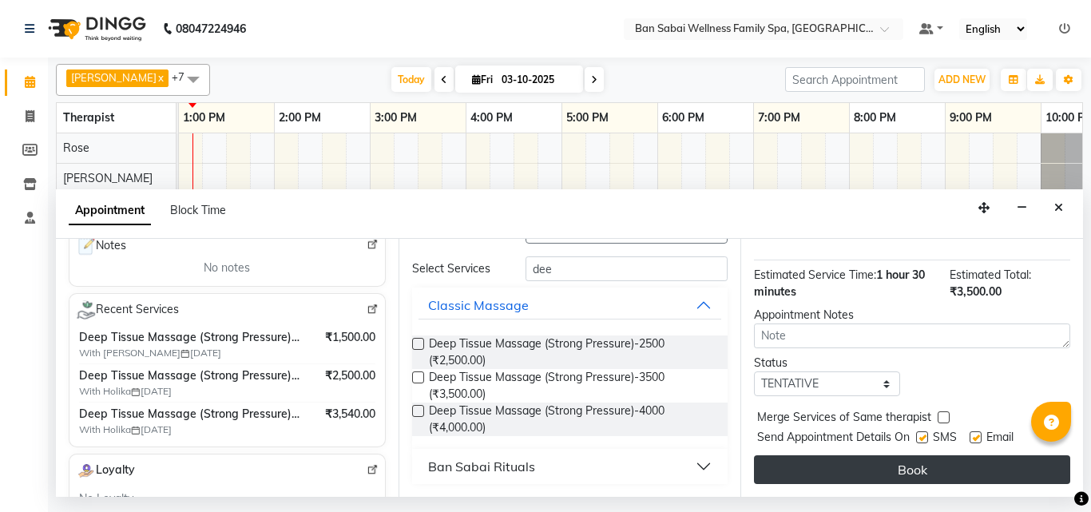
click at [819, 458] on button "Book" at bounding box center [912, 469] width 316 height 29
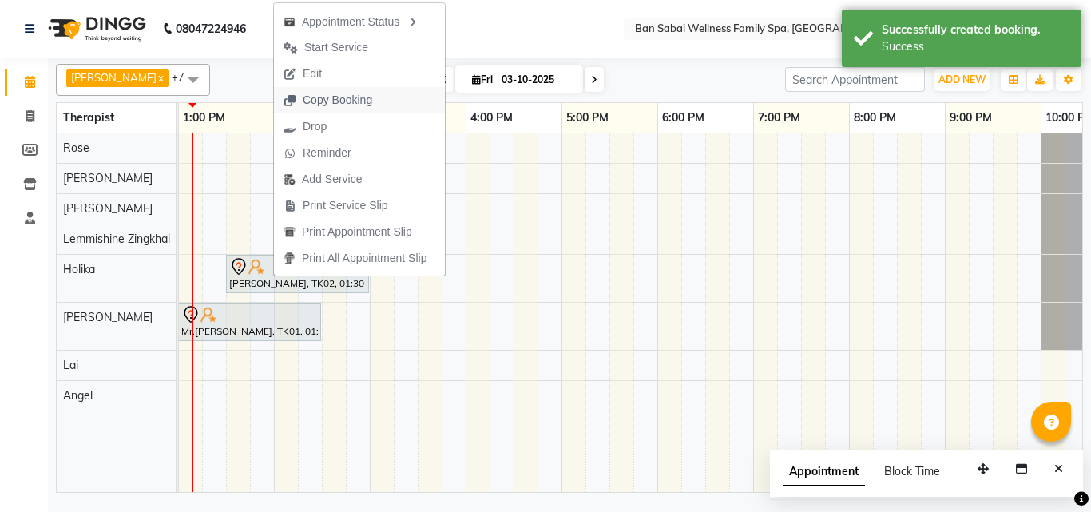
click at [361, 92] on span "Copy Booking" at bounding box center [337, 100] width 69 height 17
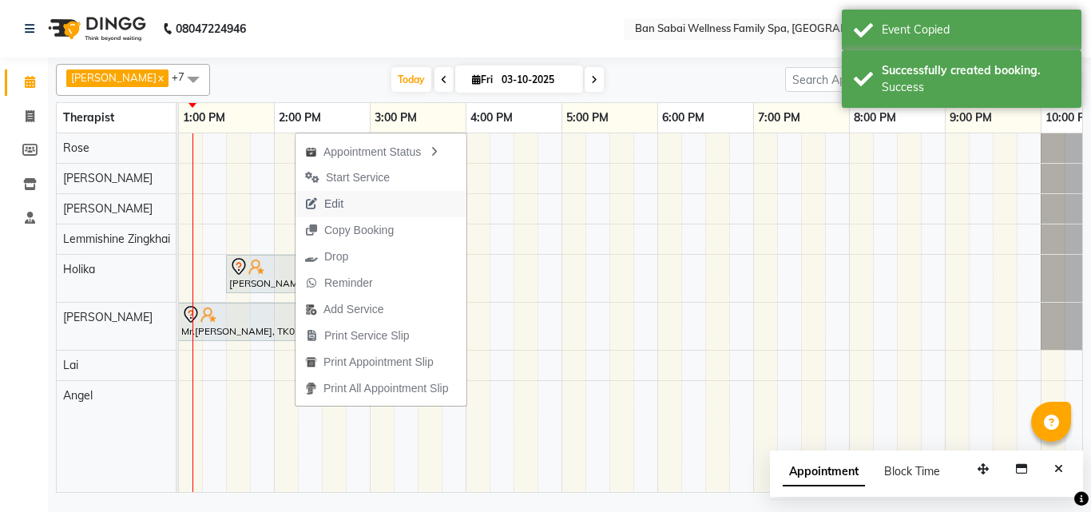
click at [349, 204] on span "Edit" at bounding box center [325, 204] width 58 height 26
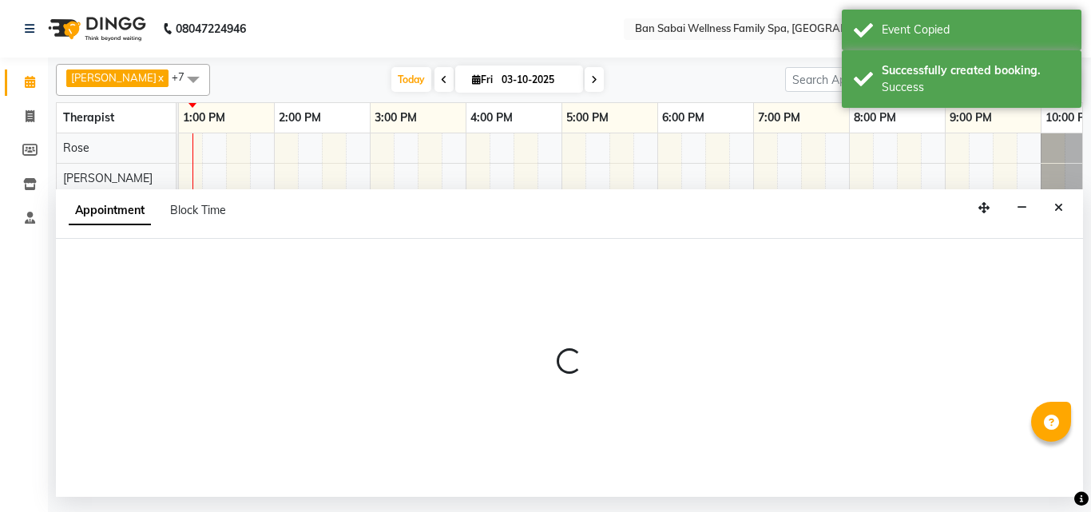
select select "tentative"
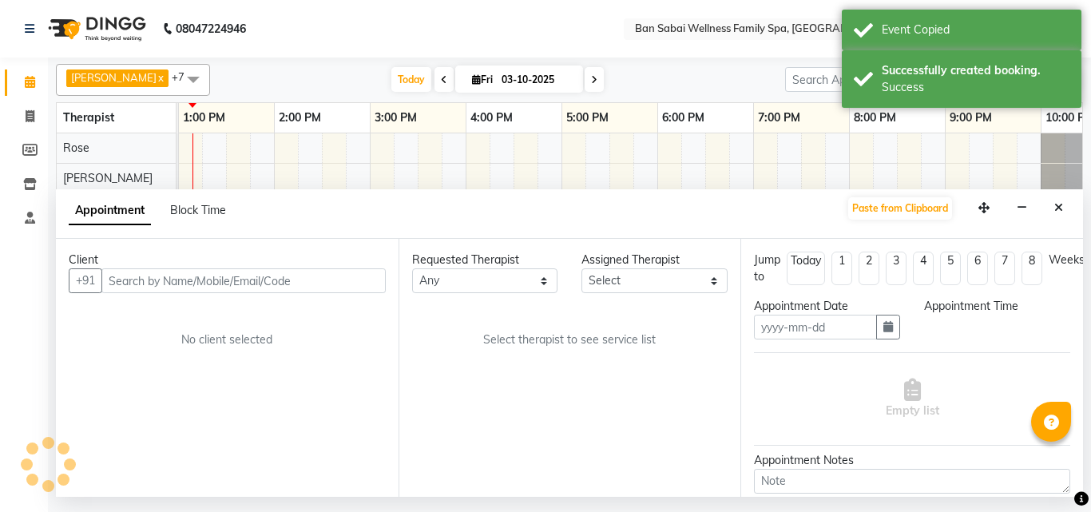
type input "03-10-2025"
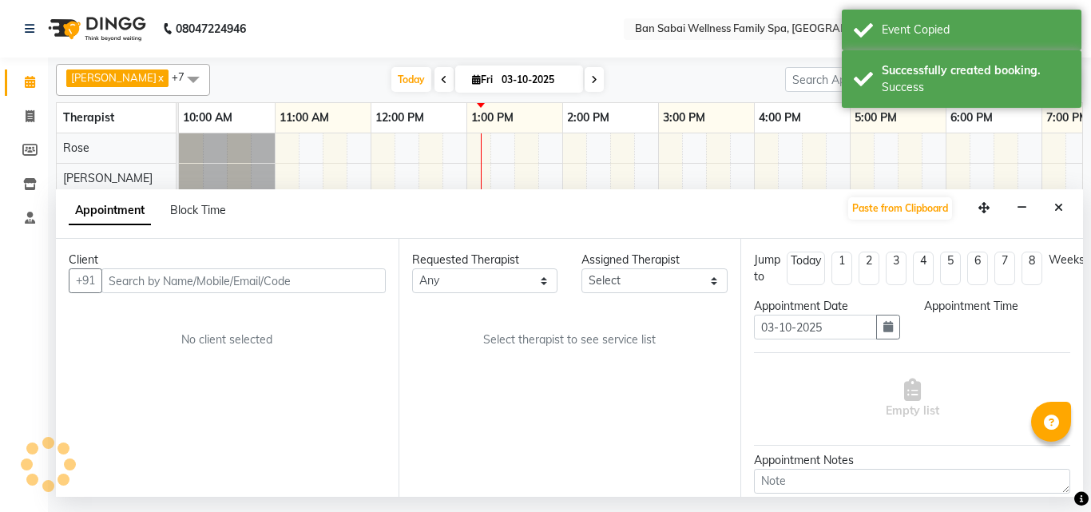
select select "79370"
select select "810"
select select "4132"
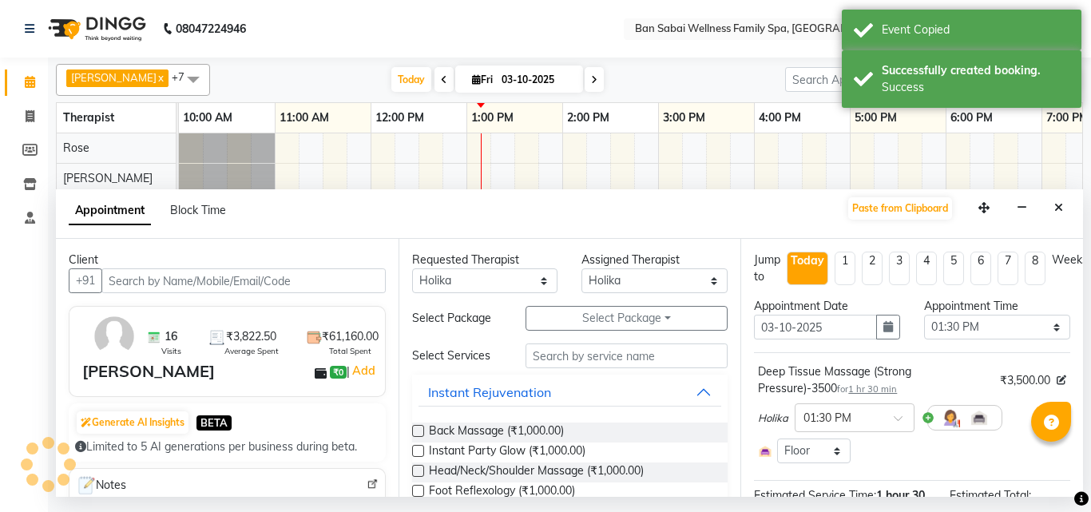
scroll to position [0, 288]
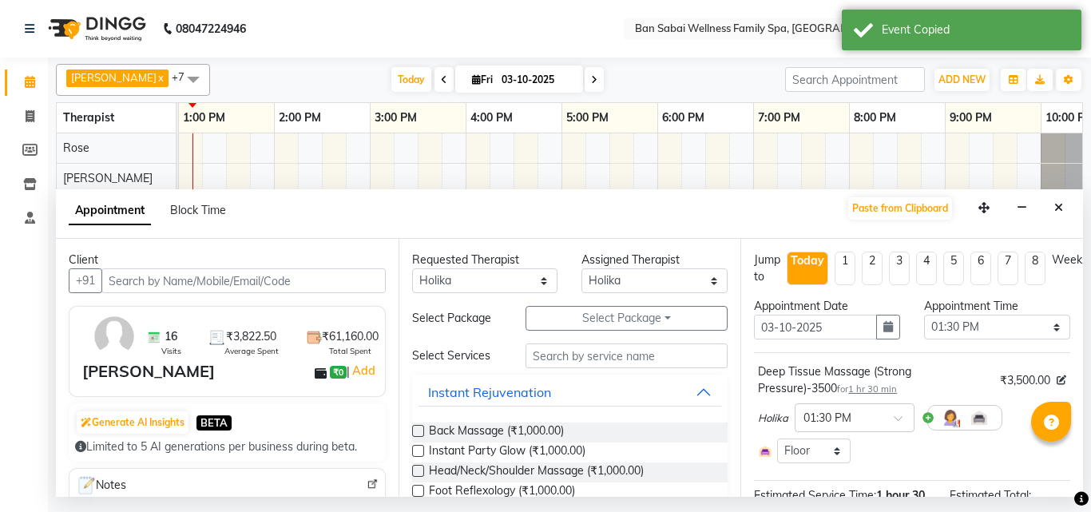
click at [352, 32] on nav "08047224946 Select Location × Ban Sabai Wellness Family Spa, Kalyani Nagar Defa…" at bounding box center [545, 29] width 1091 height 58
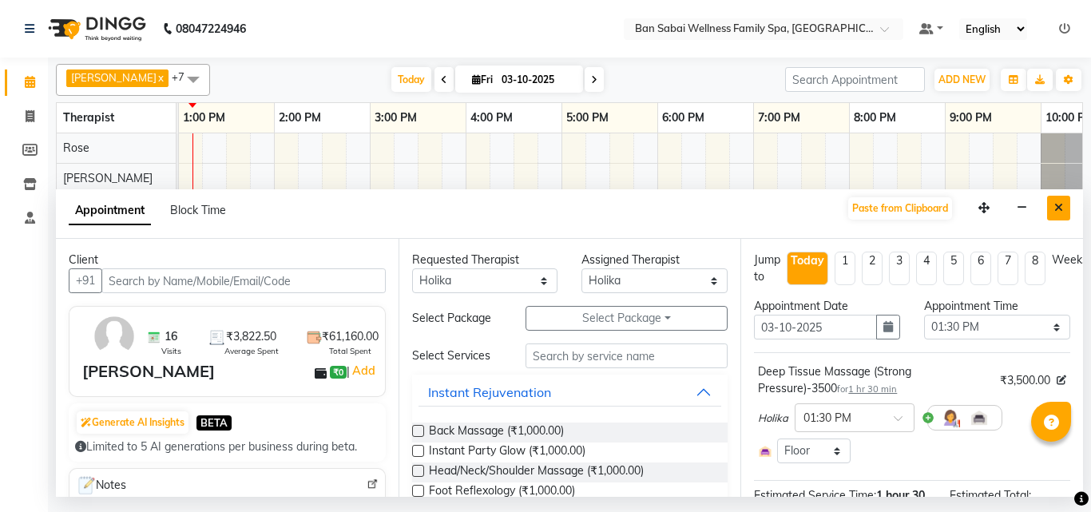
click at [1064, 212] on button "Close" at bounding box center [1058, 208] width 23 height 25
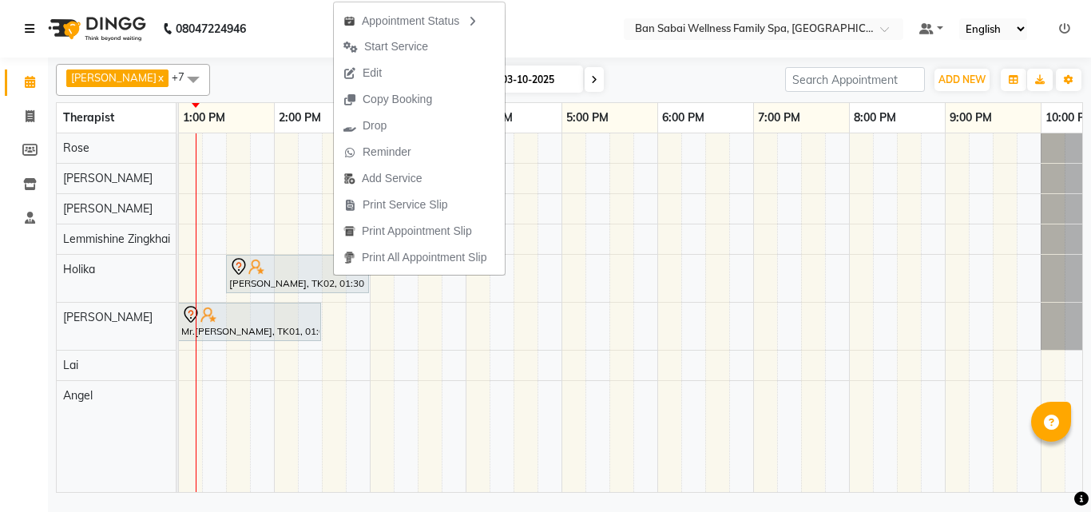
click at [25, 29] on icon at bounding box center [30, 28] width 10 height 11
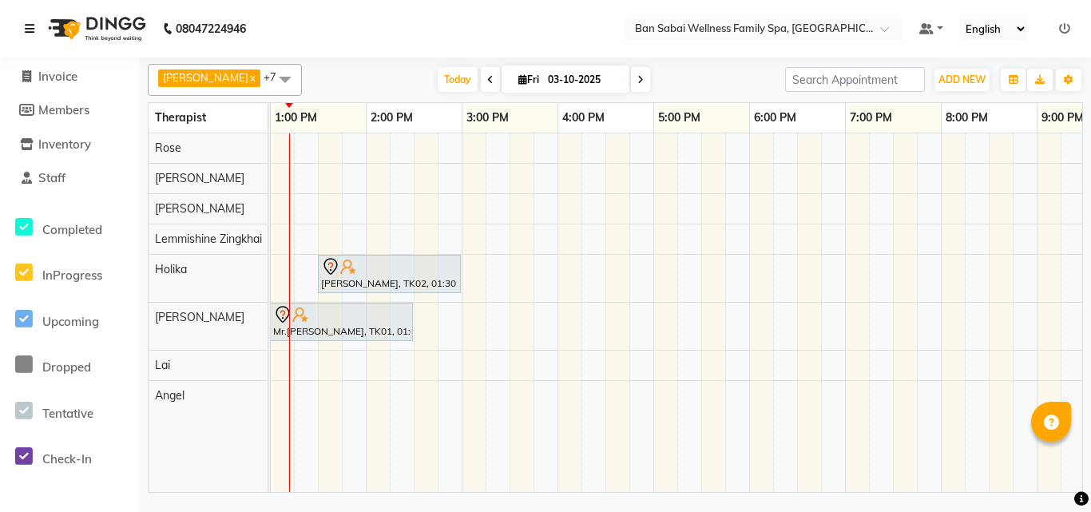
scroll to position [0, 0]
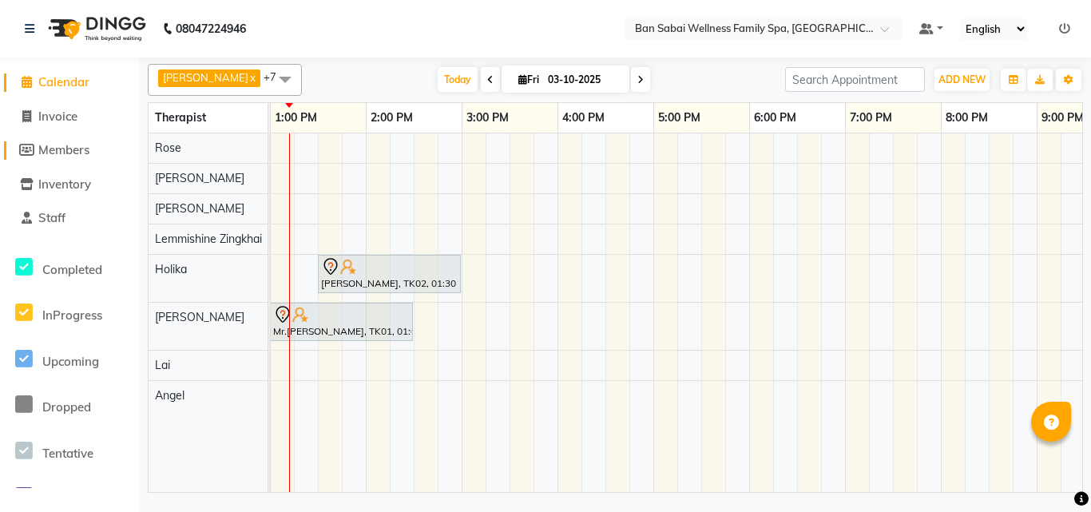
click at [69, 153] on span "Members" at bounding box center [63, 149] width 51 height 15
select select
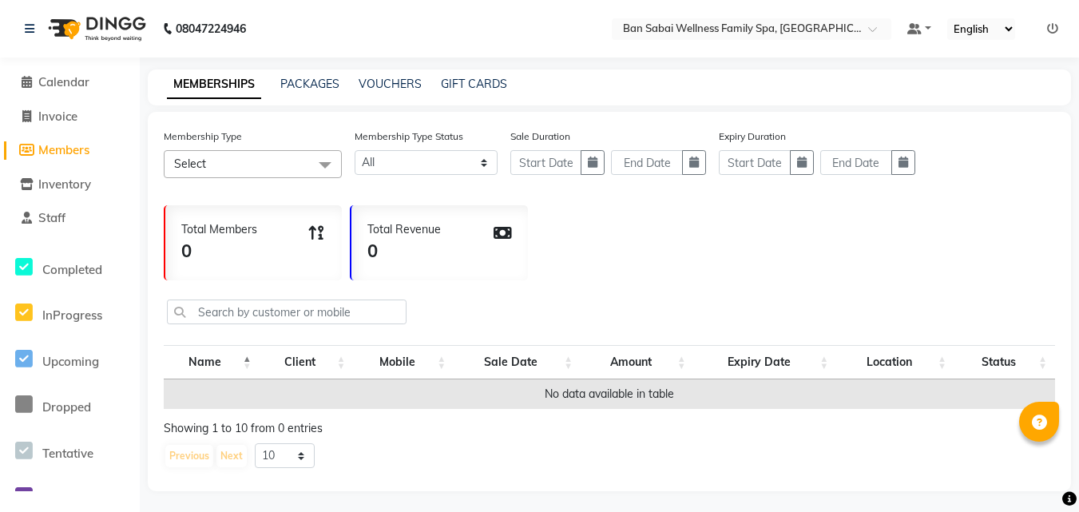
click at [120, 30] on img at bounding box center [95, 28] width 109 height 45
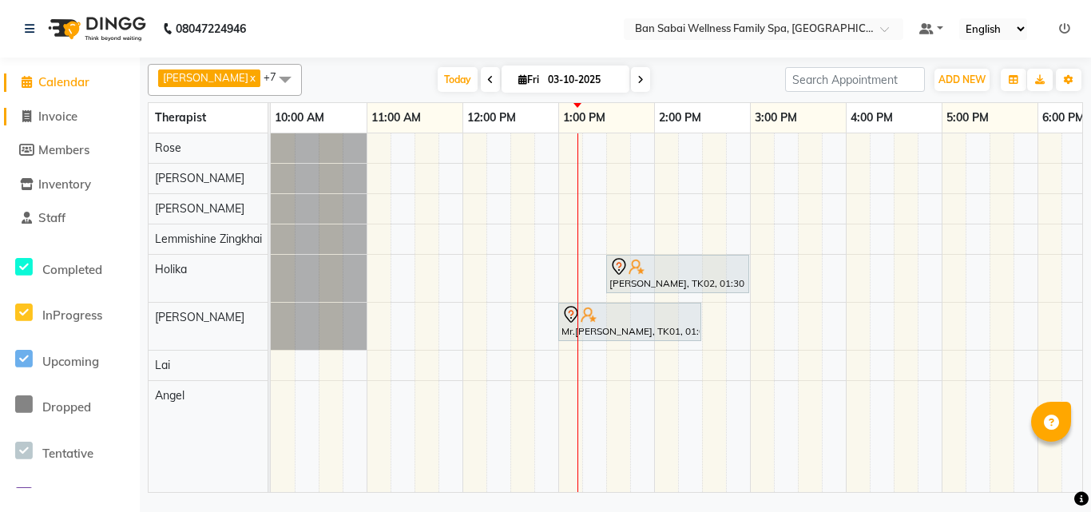
click at [34, 113] on span at bounding box center [26, 117] width 24 height 18
select select "service"
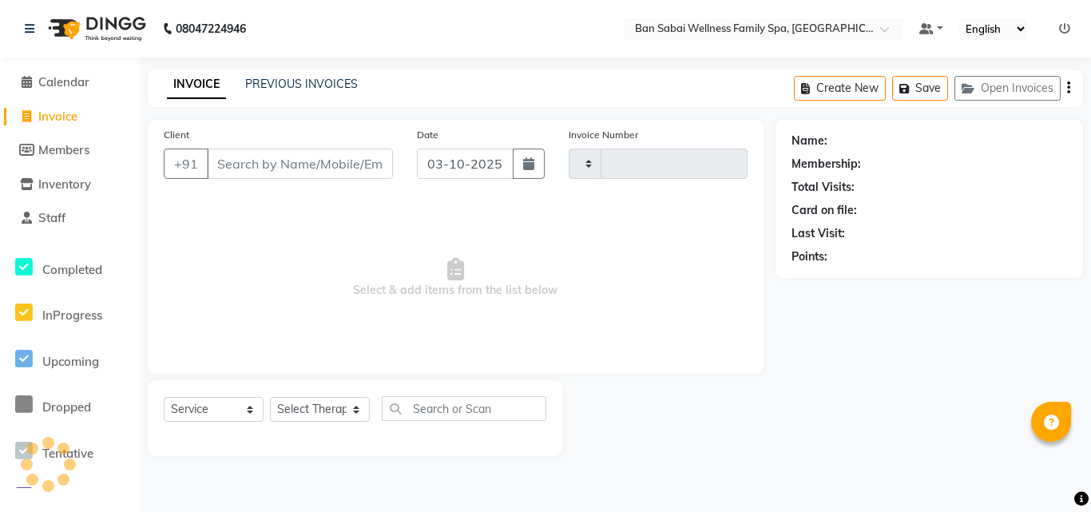
type input "2684"
select select "8225"
click at [63, 151] on span "Members" at bounding box center [63, 149] width 51 height 15
select select
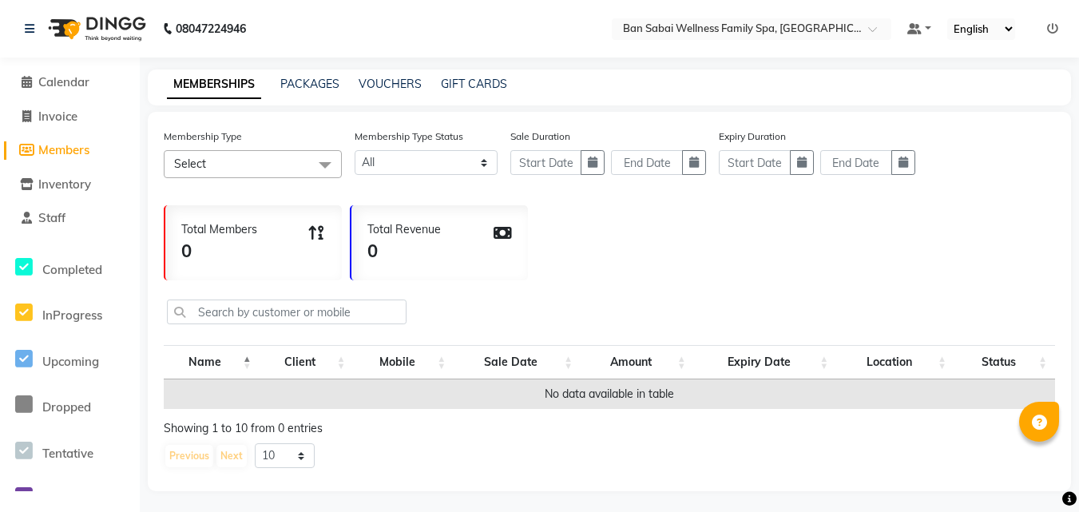
scroll to position [3, 0]
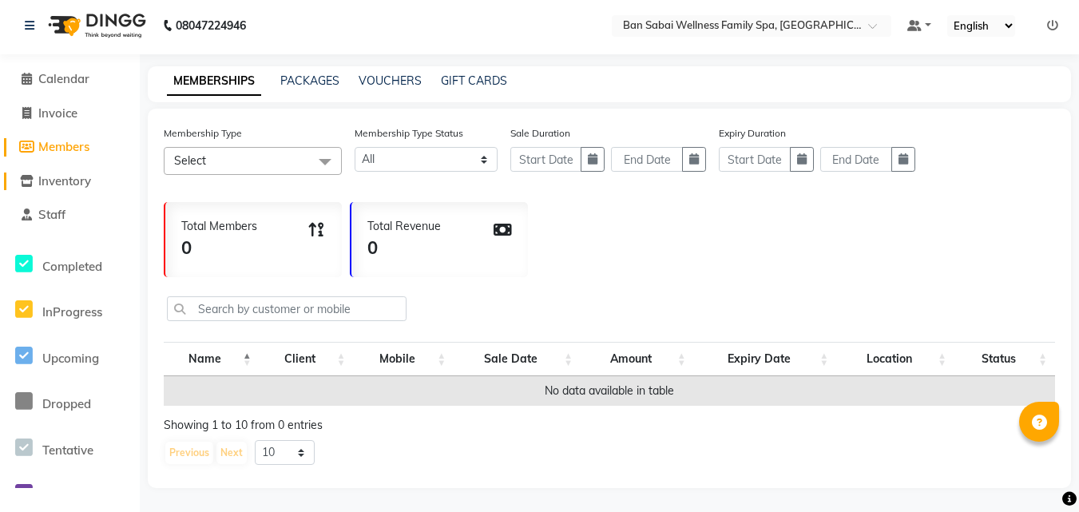
click at [85, 180] on span "Inventory" at bounding box center [64, 180] width 53 height 15
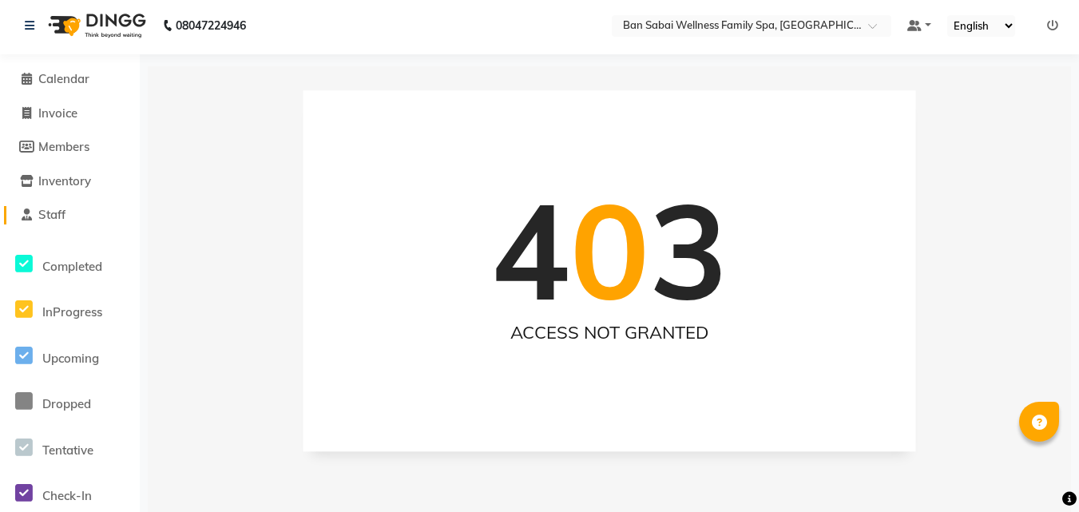
click at [42, 208] on span "Staff" at bounding box center [51, 214] width 27 height 15
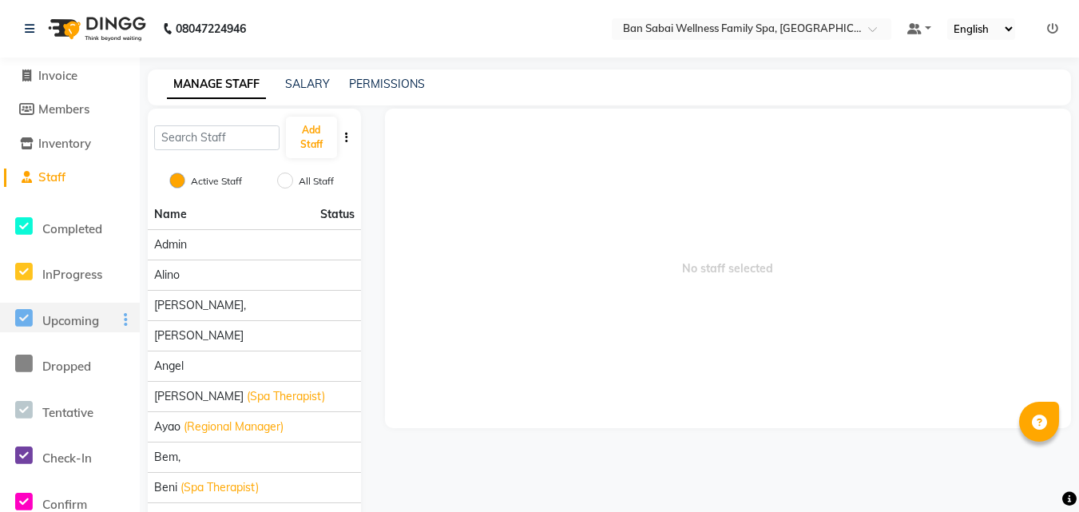
scroll to position [104, 0]
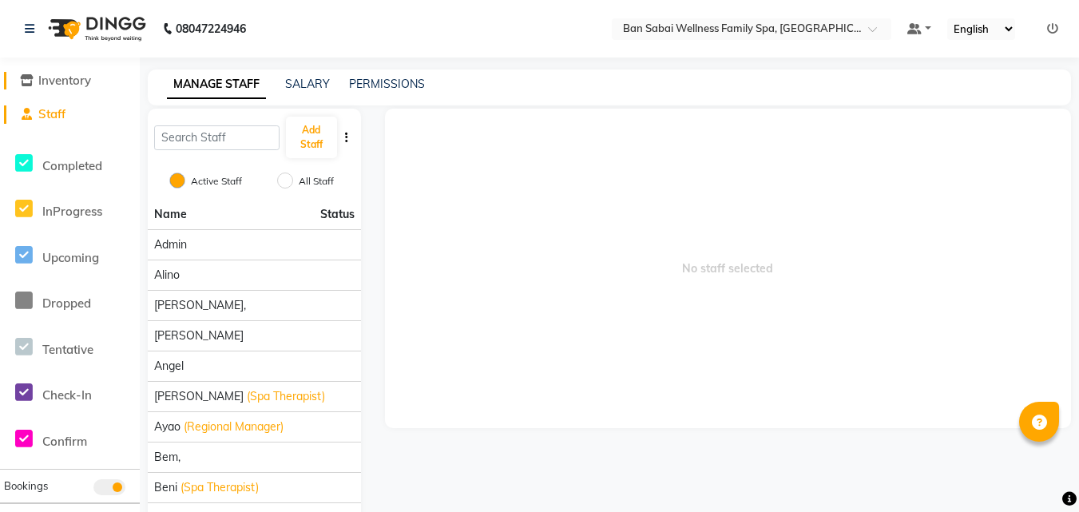
click at [43, 76] on span "Inventory" at bounding box center [64, 80] width 53 height 15
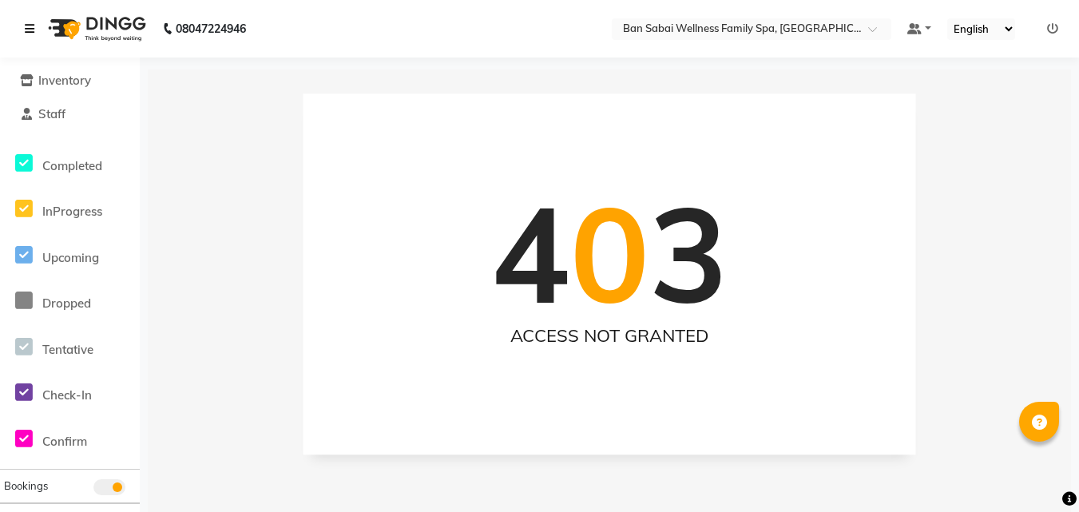
click at [30, 24] on icon at bounding box center [30, 28] width 10 height 11
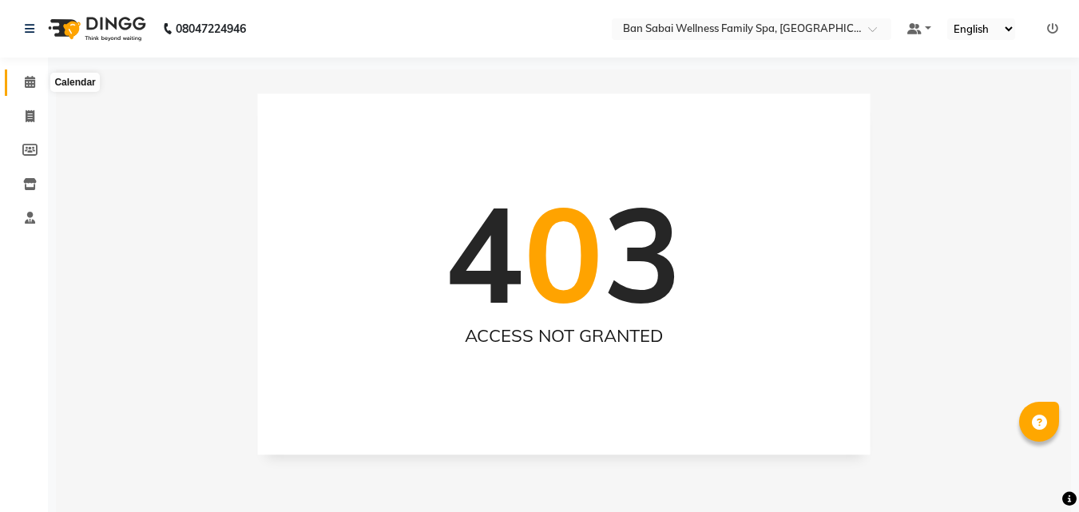
click at [25, 83] on icon at bounding box center [30, 82] width 10 height 12
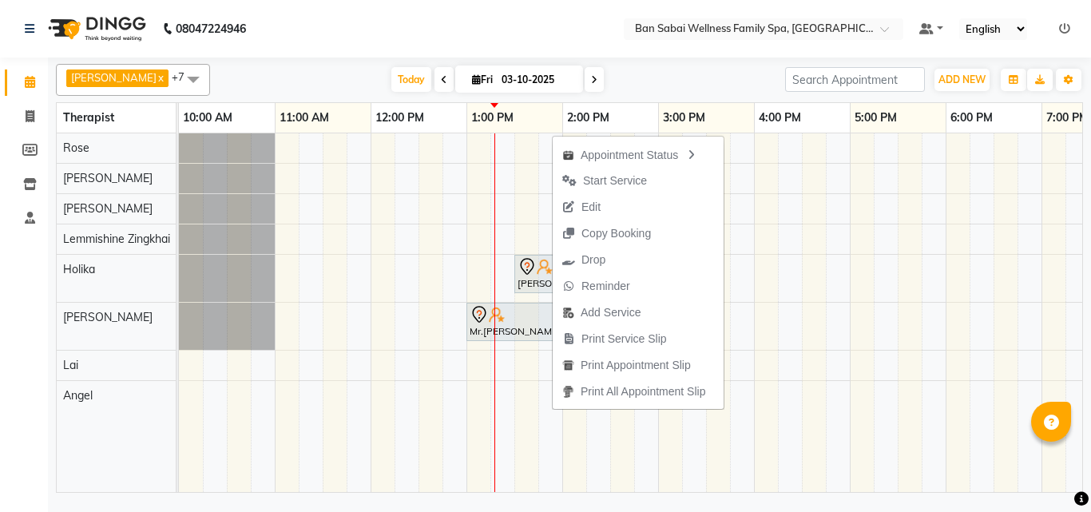
click at [542, 30] on nav "08047224946 Select Location × Ban Sabai Wellness Family Spa, Kalyani Nagar Defa…" at bounding box center [545, 29] width 1091 height 58
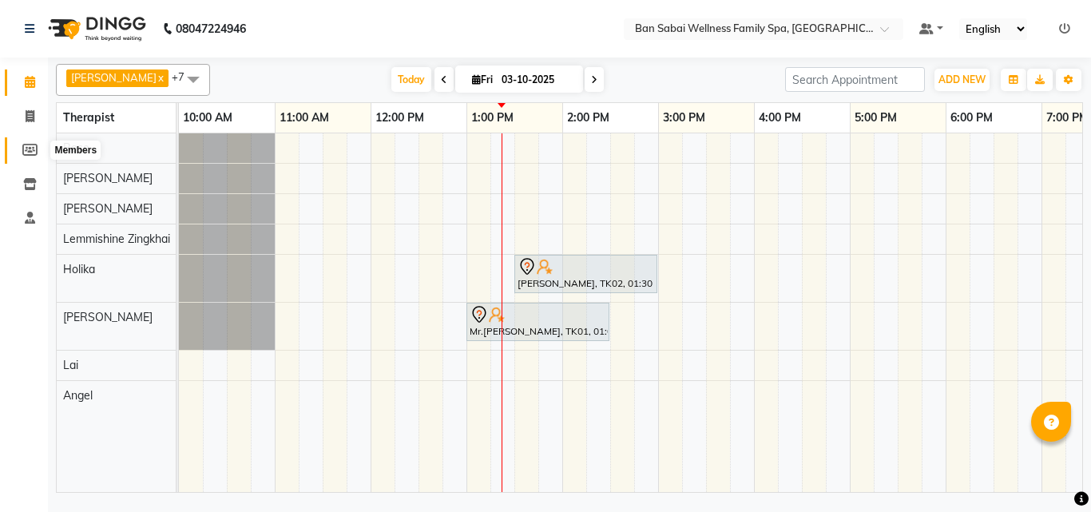
click at [26, 144] on icon at bounding box center [29, 150] width 15 height 12
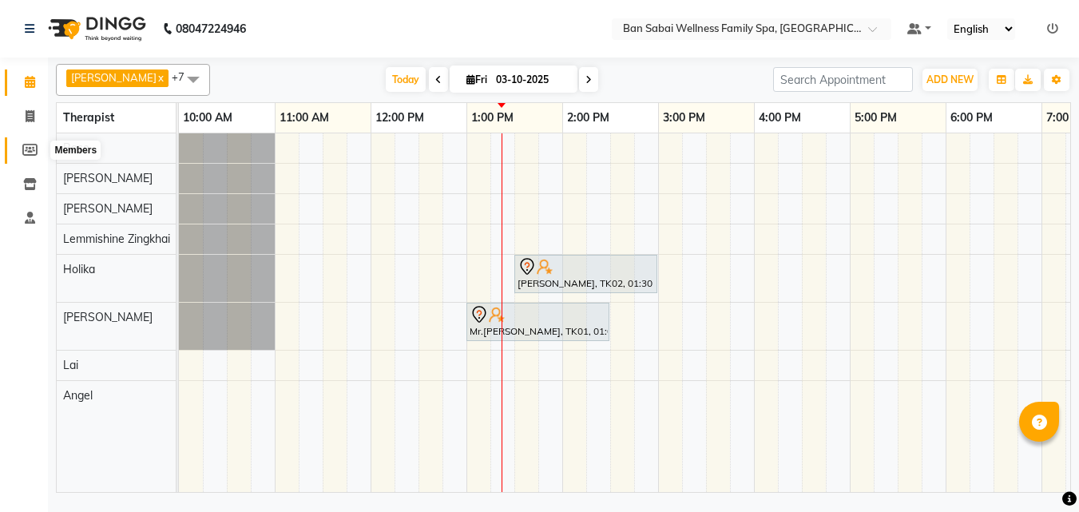
select select
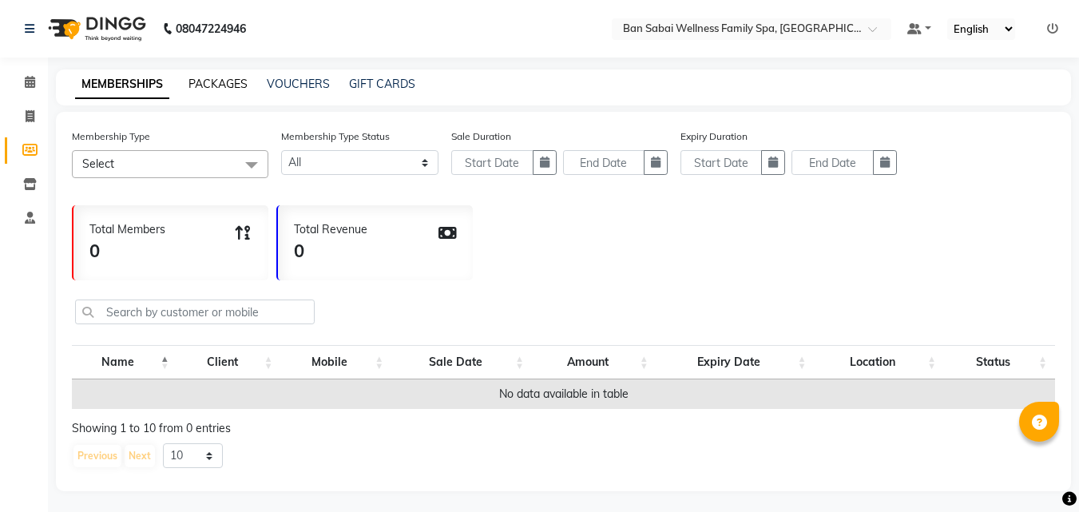
click at [200, 83] on link "PACKAGES" at bounding box center [218, 84] width 59 height 14
select select
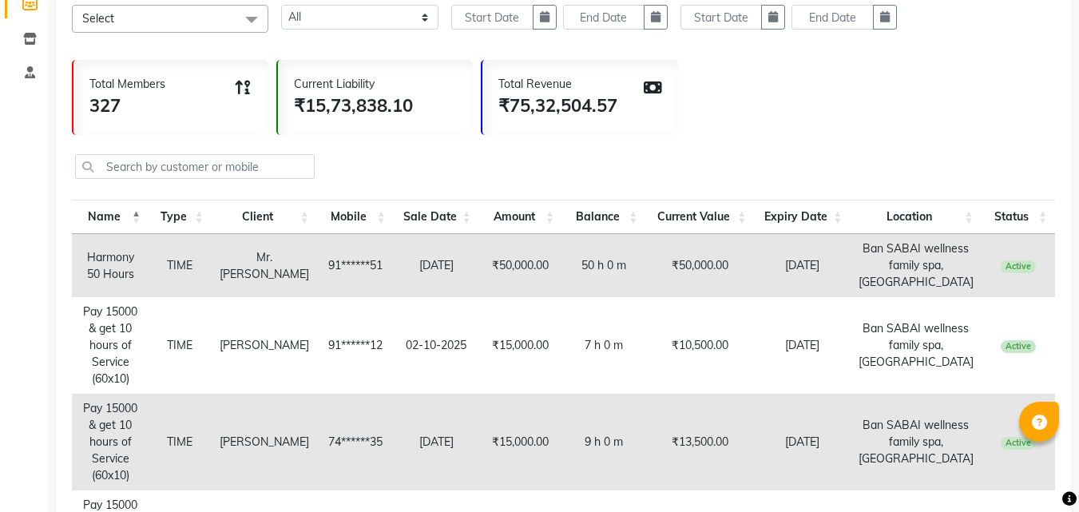
scroll to position [160, 0]
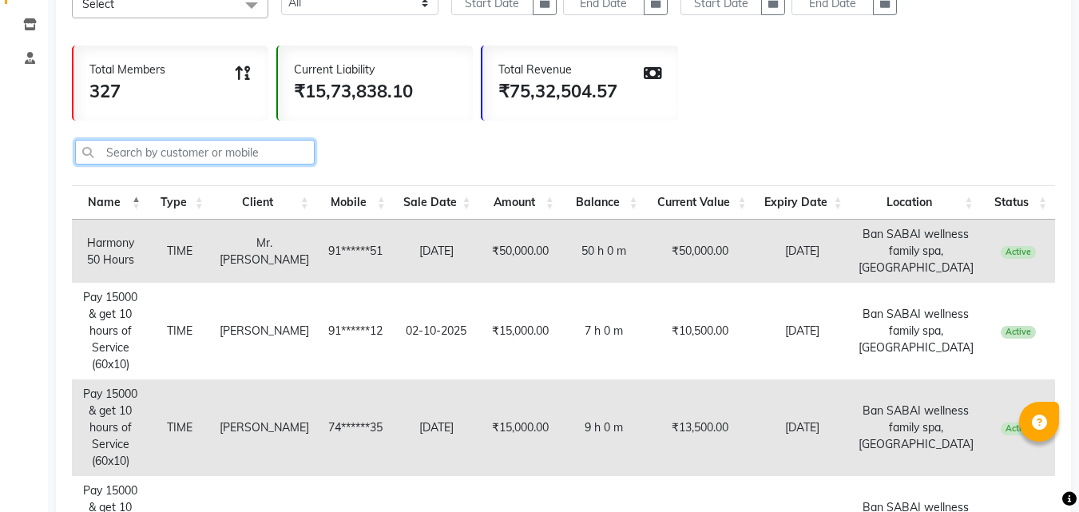
click at [288, 147] on input "text" at bounding box center [195, 152] width 240 height 25
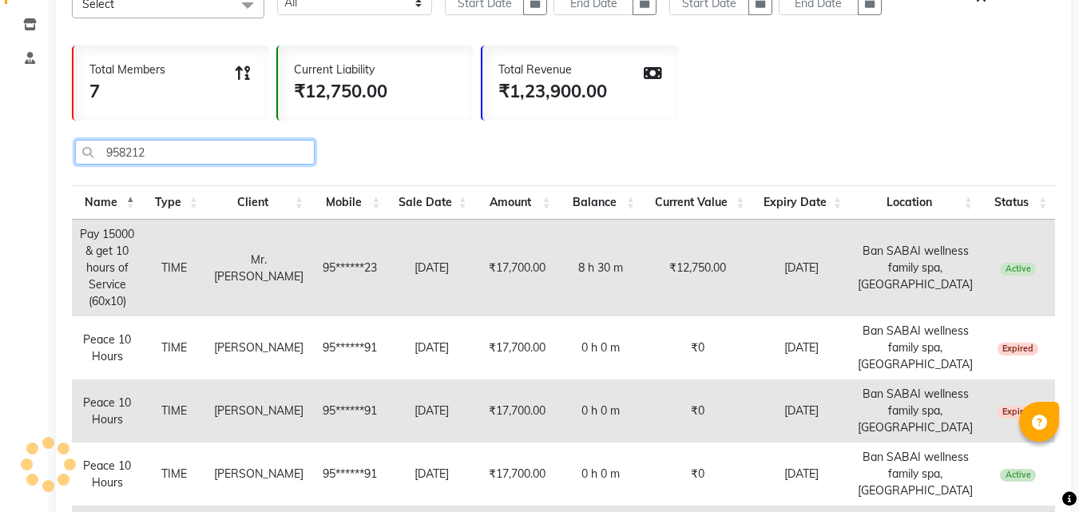
scroll to position [150, 0]
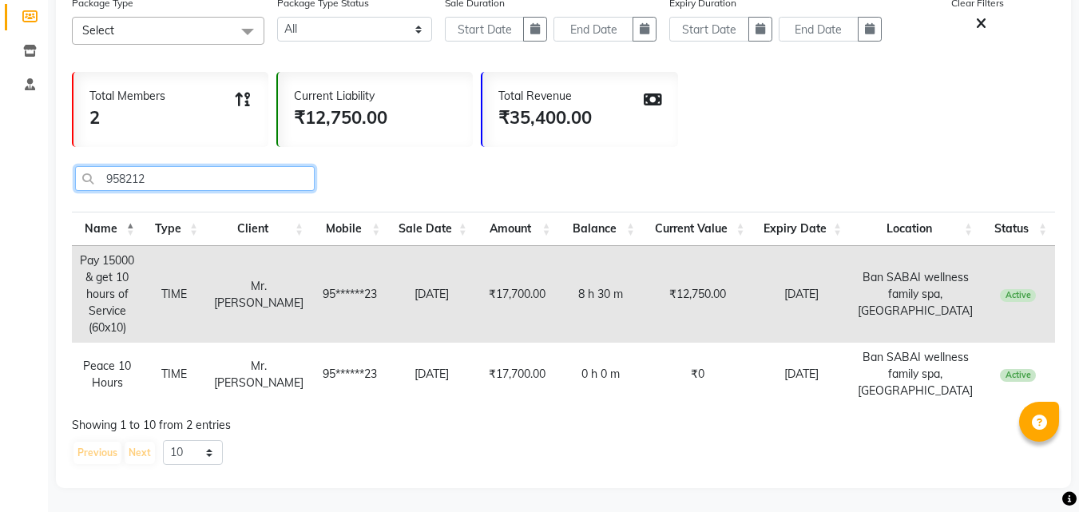
type input "958212"
click at [112, 268] on td "Pay 15000 & get 10 hours of Service (60x10)" at bounding box center [107, 294] width 71 height 97
click at [1013, 212] on th "Status" at bounding box center [1018, 229] width 74 height 34
click at [1019, 212] on th "Status" at bounding box center [1018, 229] width 74 height 34
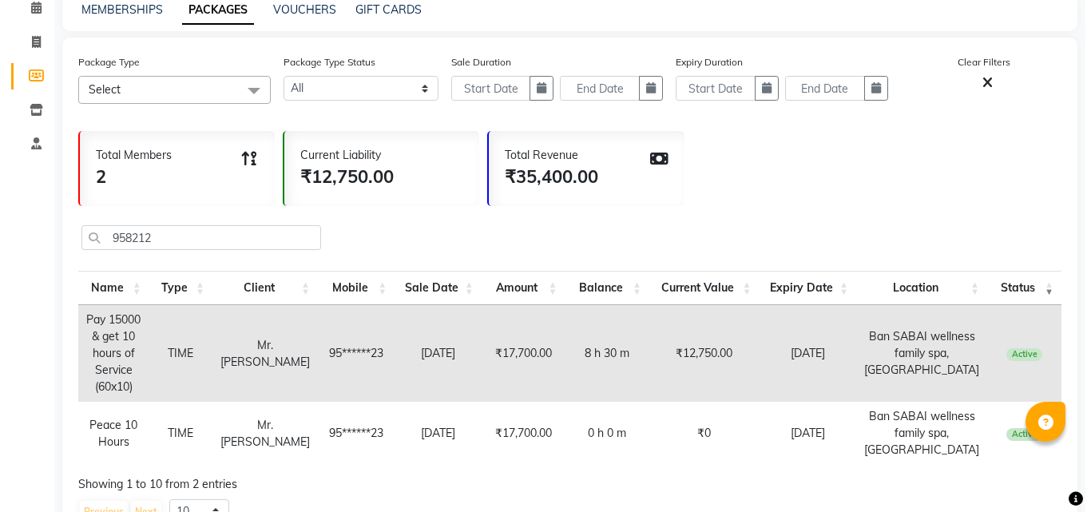
scroll to position [0, 0]
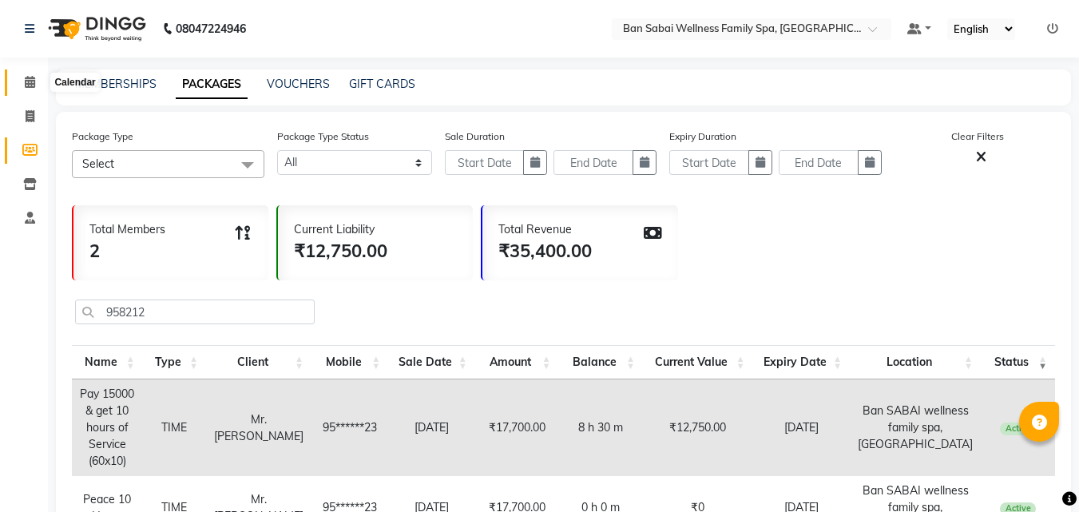
click at [27, 85] on icon at bounding box center [30, 82] width 10 height 12
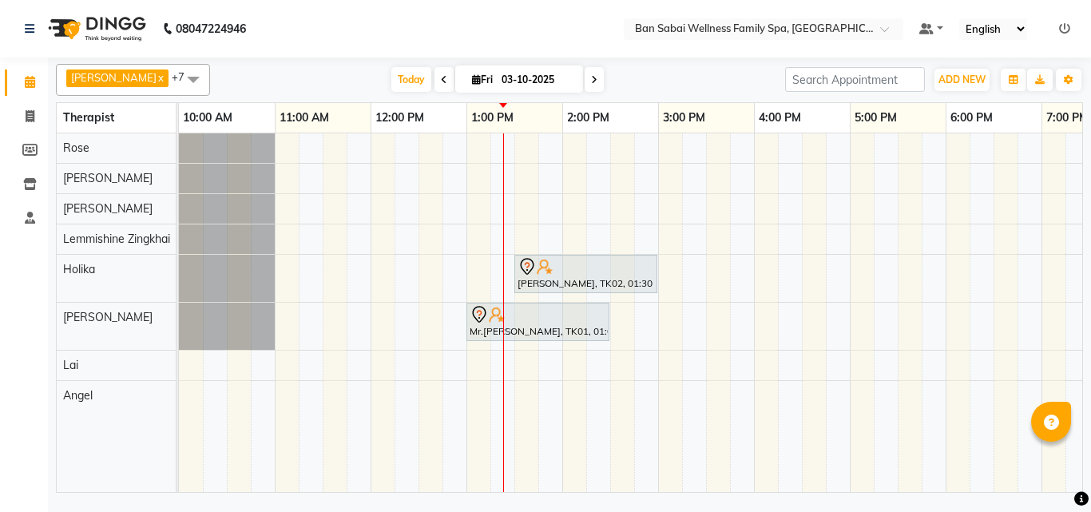
click at [68, 27] on img at bounding box center [95, 28] width 109 height 45
click at [28, 27] on icon at bounding box center [30, 28] width 10 height 11
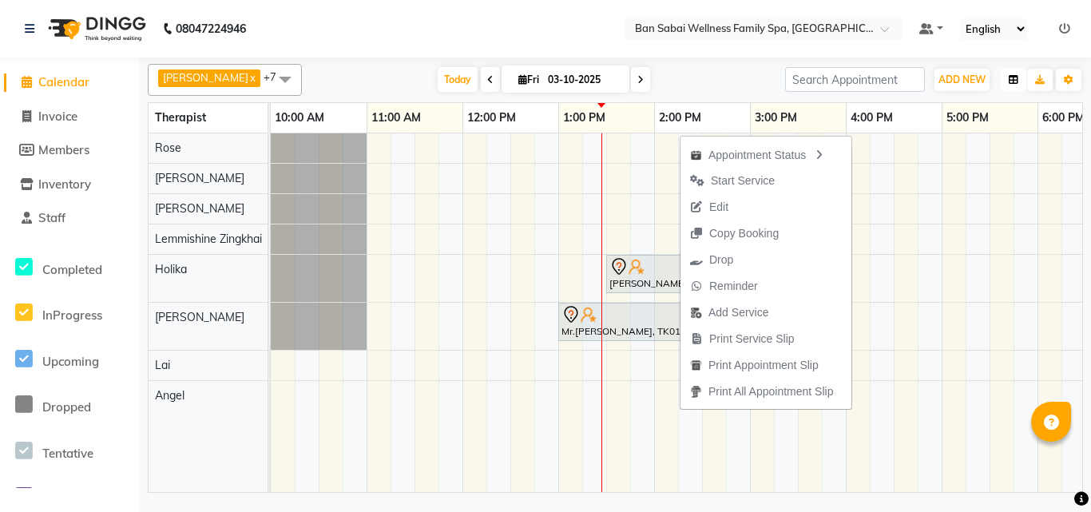
click at [1014, 81] on icon "button" at bounding box center [1014, 80] width 10 height 10
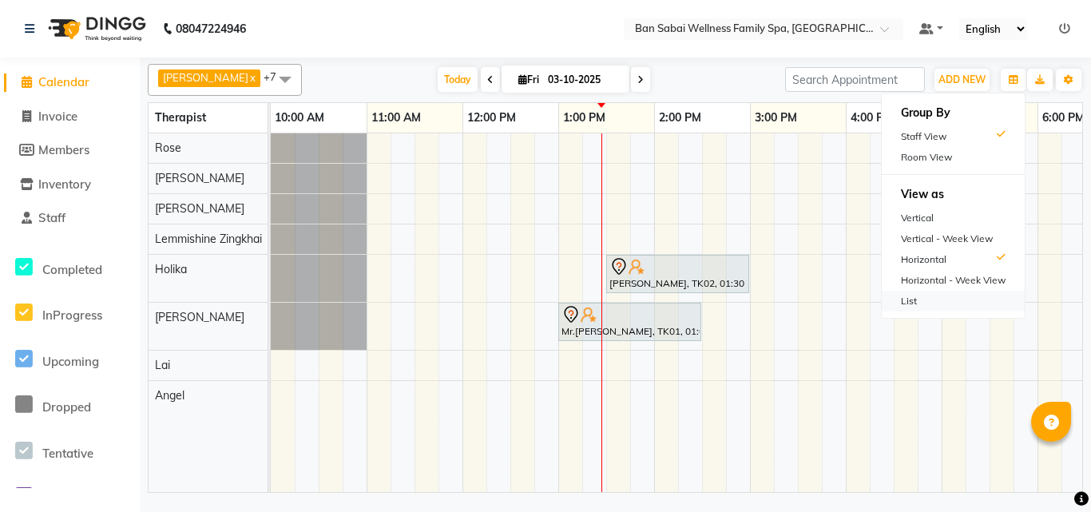
click at [903, 306] on div "List" at bounding box center [953, 301] width 143 height 21
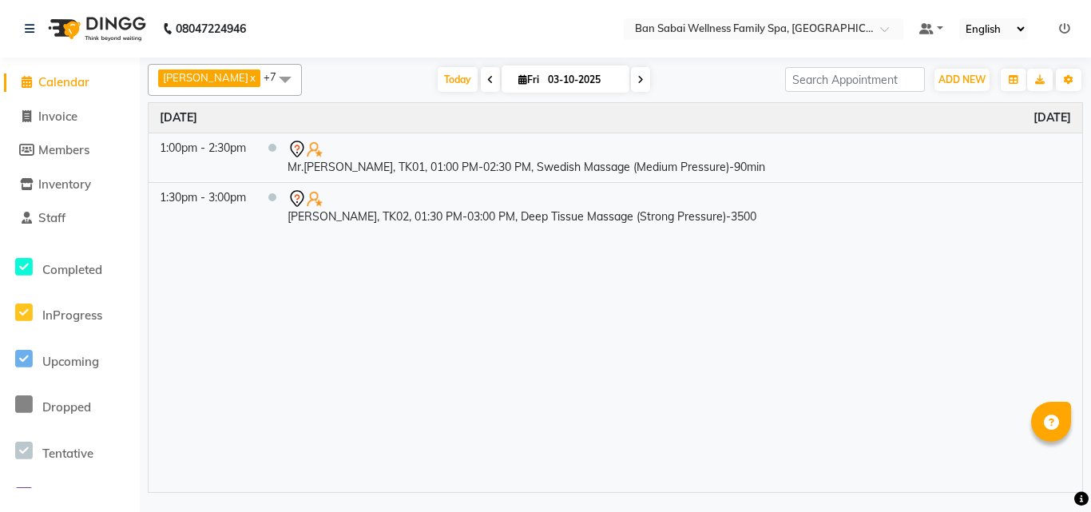
click at [460, 18] on nav "08047224946 Select Location × Ban Sabai Wellness Family Spa, Kalyani Nagar Defa…" at bounding box center [545, 29] width 1091 height 58
click at [1017, 77] on icon "button" at bounding box center [1014, 80] width 10 height 10
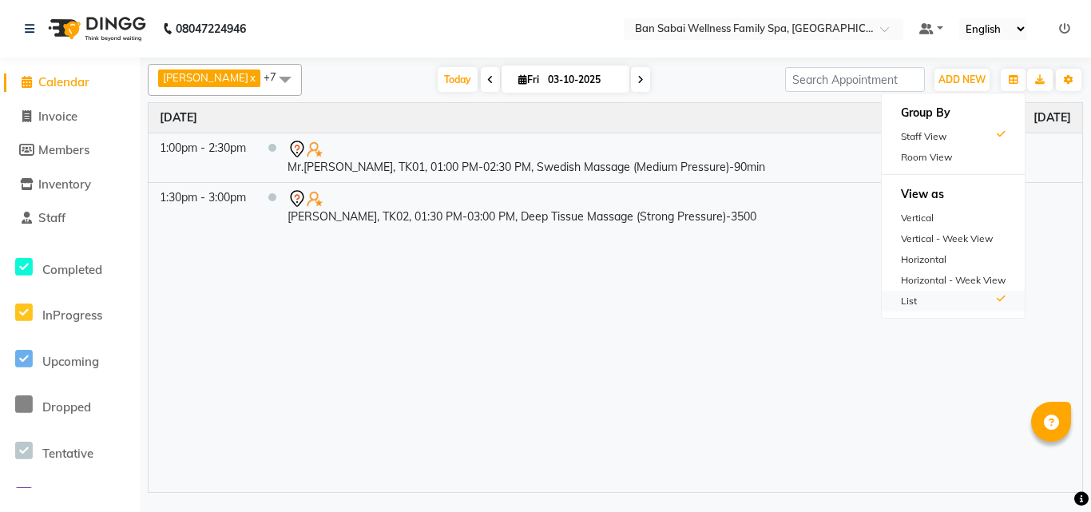
click at [910, 302] on div "List" at bounding box center [953, 301] width 143 height 21
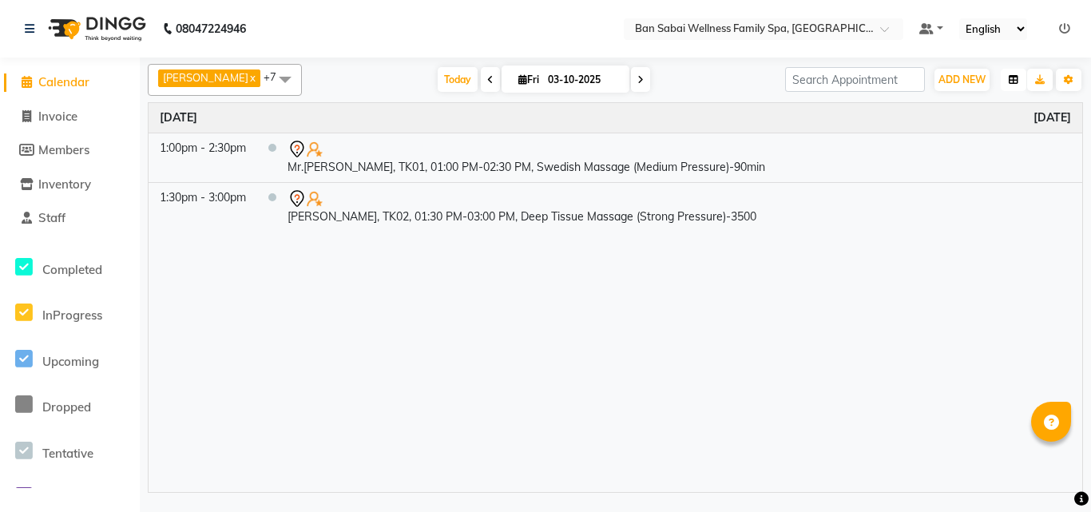
click at [1022, 74] on button "button" at bounding box center [1014, 80] width 26 height 22
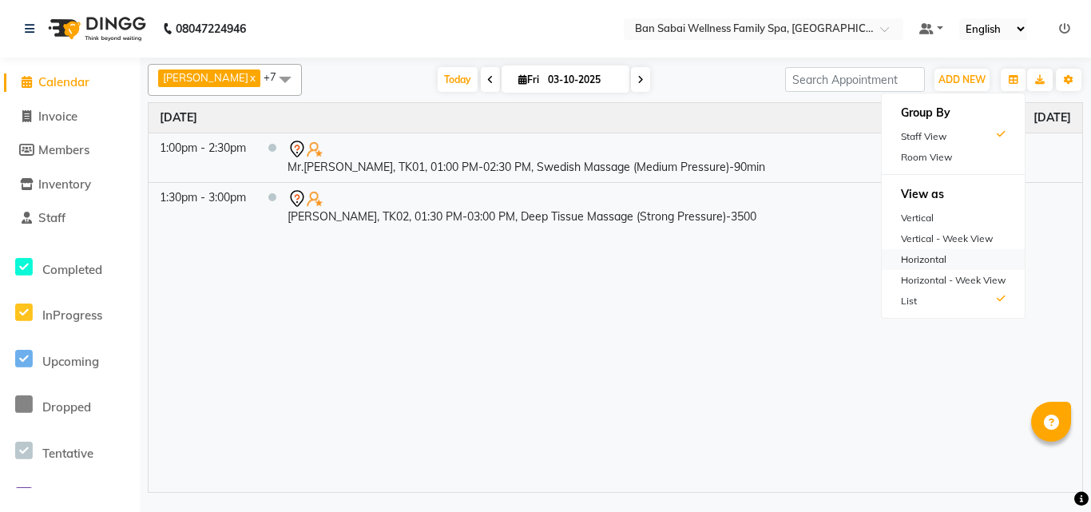
click at [928, 256] on div "Horizontal" at bounding box center [953, 259] width 143 height 21
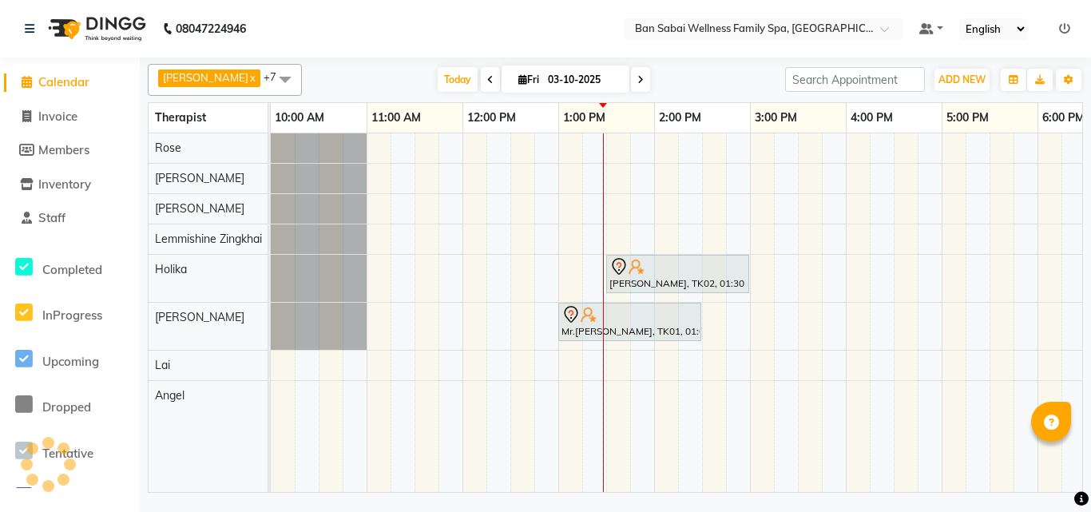
scroll to position [0, 288]
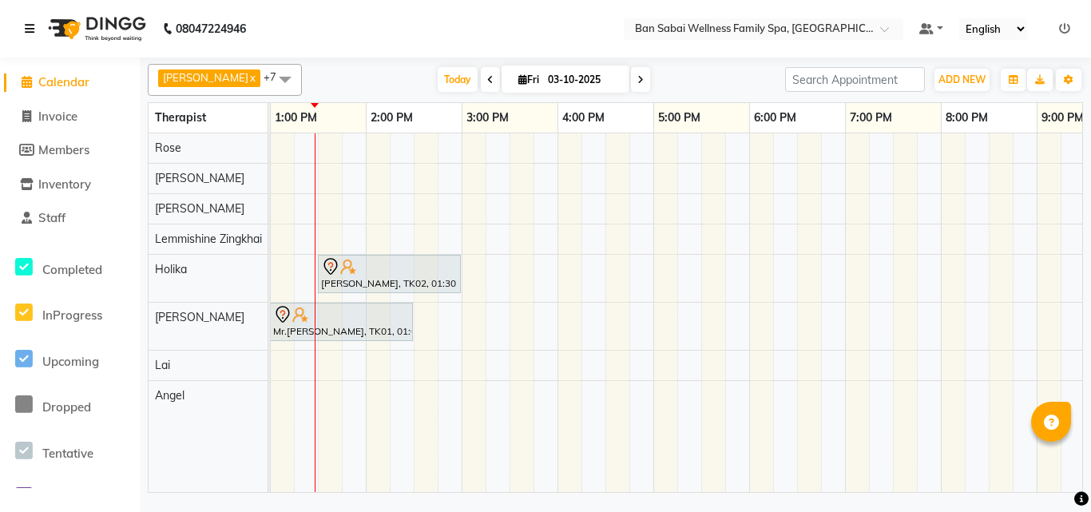
click at [29, 28] on icon at bounding box center [30, 28] width 10 height 11
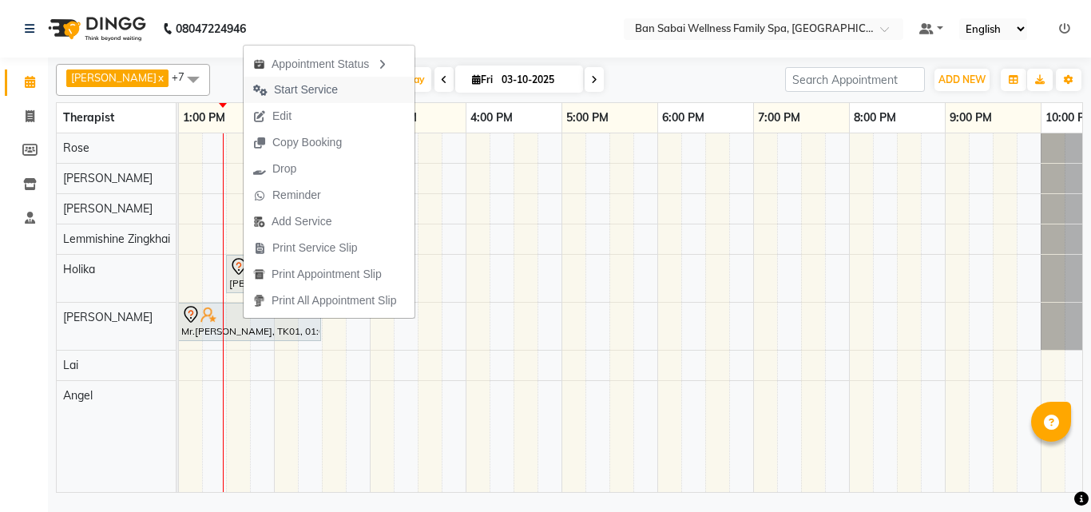
click at [264, 92] on icon "button" at bounding box center [260, 90] width 14 height 11
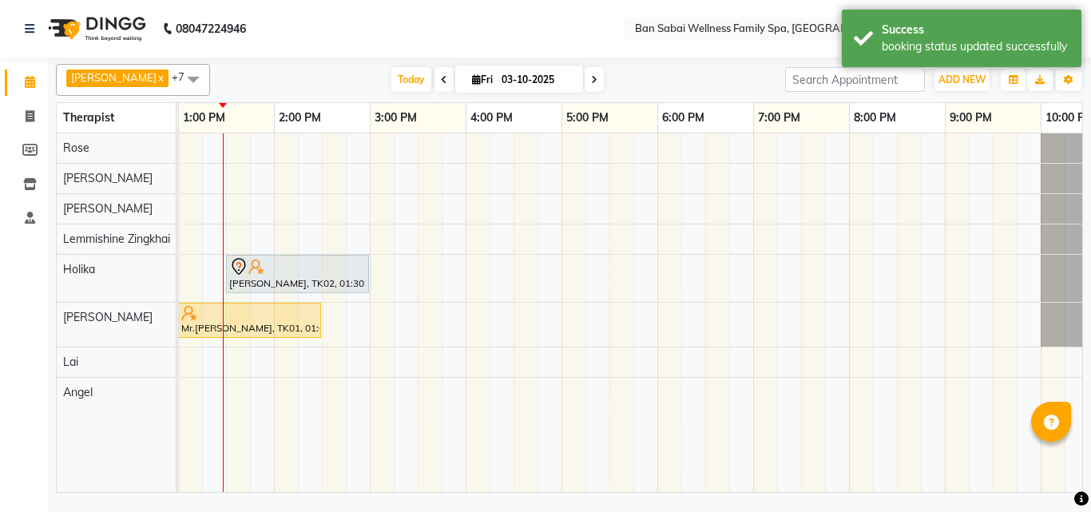
click at [382, 36] on nav "08047224946 Select Location × Ban Sabai Wellness Family Spa, Kalyani Nagar Defa…" at bounding box center [545, 29] width 1091 height 58
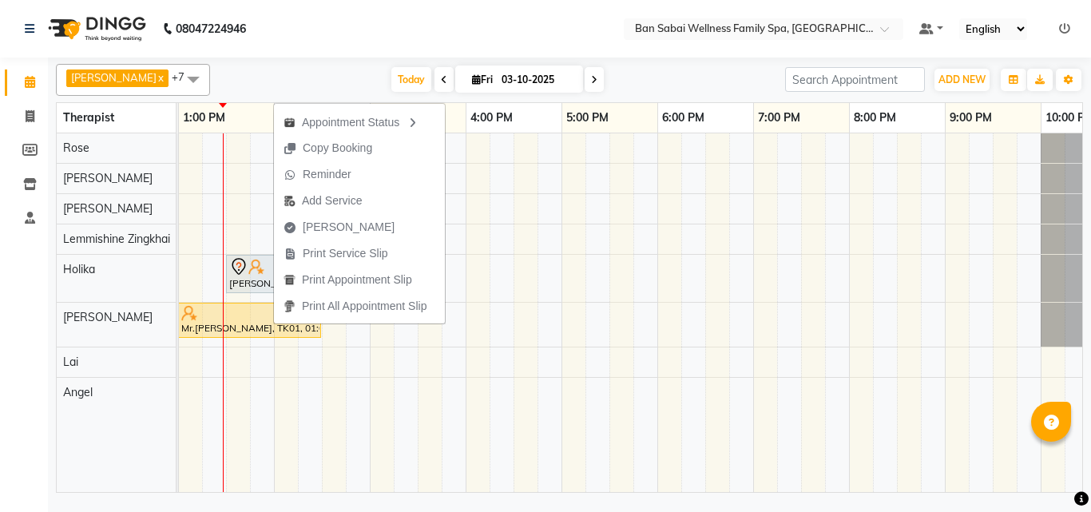
click at [348, 27] on nav "08047224946 Select Location × Ban Sabai Wellness Family Spa, Kalyani Nagar Defa…" at bounding box center [545, 29] width 1091 height 58
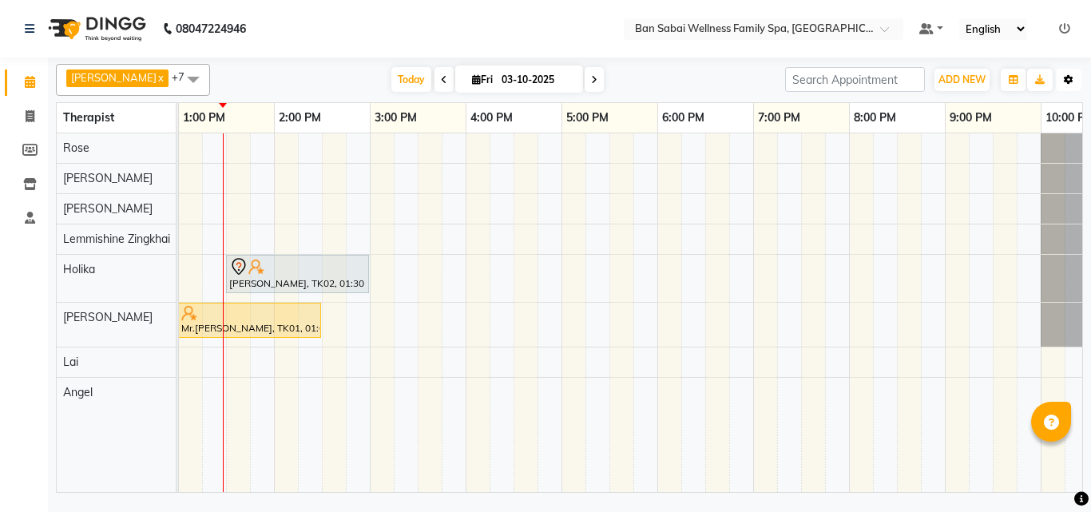
click at [1075, 80] on button "Toggle Dropdown" at bounding box center [1069, 80] width 26 height 22
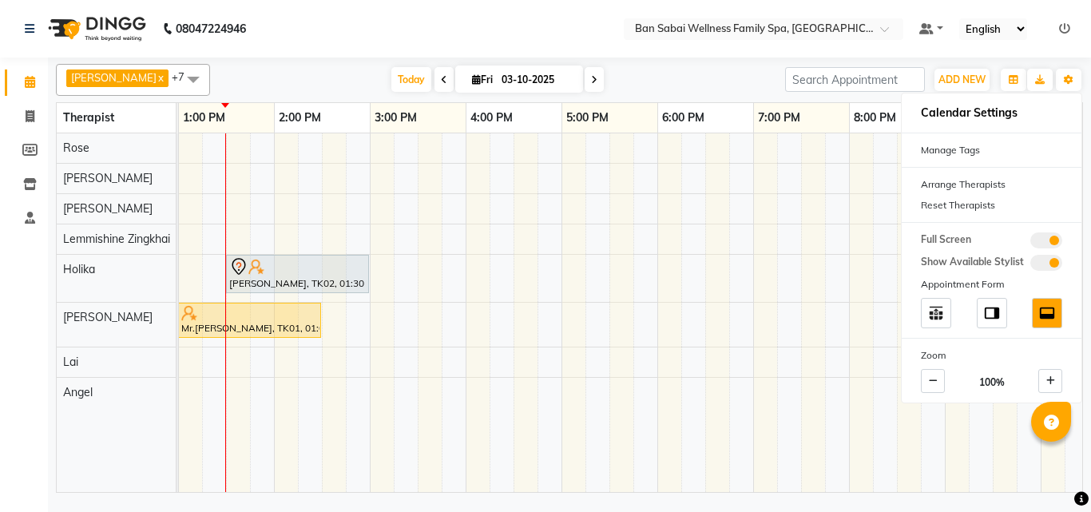
click at [470, 2] on nav "08047224946 Select Location × Ban Sabai Wellness Family Spa, Kalyani Nagar Defa…" at bounding box center [545, 29] width 1091 height 58
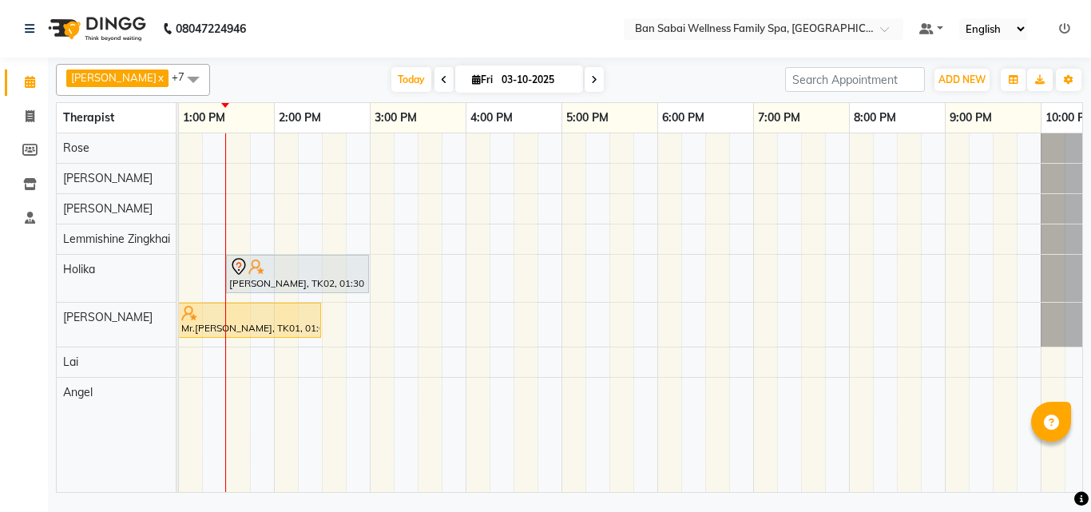
click at [1074, 29] on ul "Default Panel My Panel English ENGLISH Español العربية मराठी हिंदी ગુજરાતી தமிழ…" at bounding box center [994, 29] width 167 height 22
click at [1064, 29] on icon at bounding box center [1064, 28] width 11 height 11
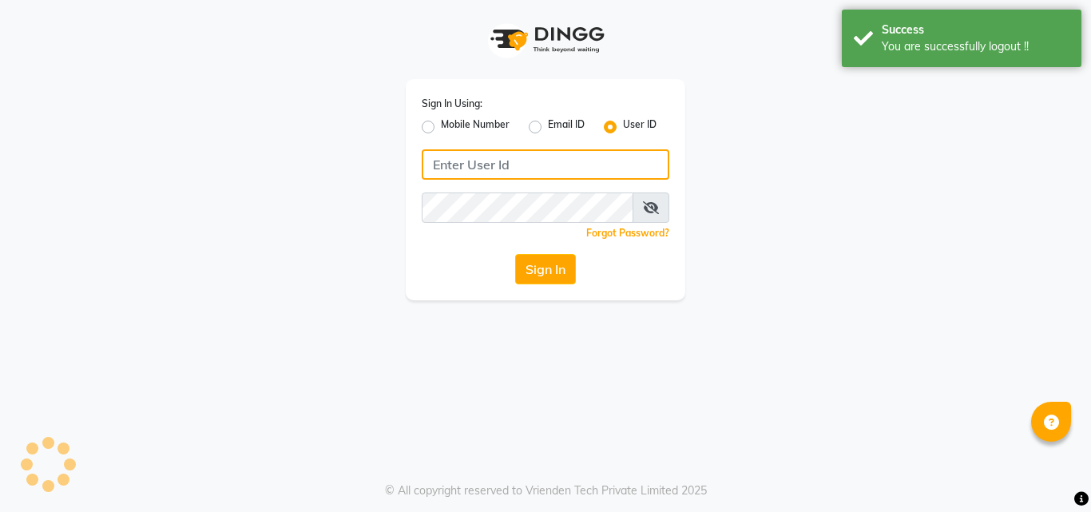
type input "8208652497"
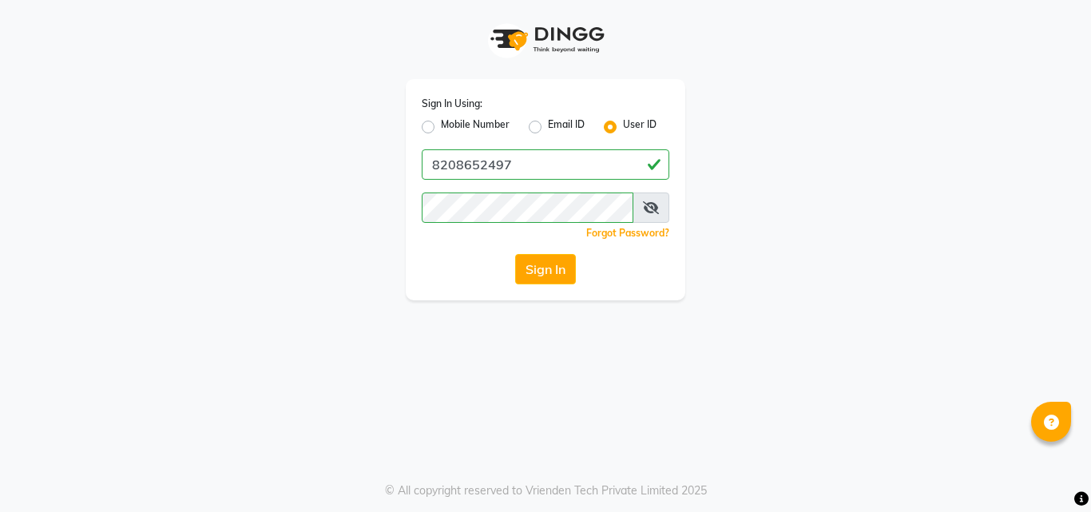
click at [474, 127] on label "Mobile Number" at bounding box center [475, 126] width 69 height 19
click at [451, 127] on input "Mobile Number" at bounding box center [446, 122] width 10 height 10
radio input "true"
radio input "false"
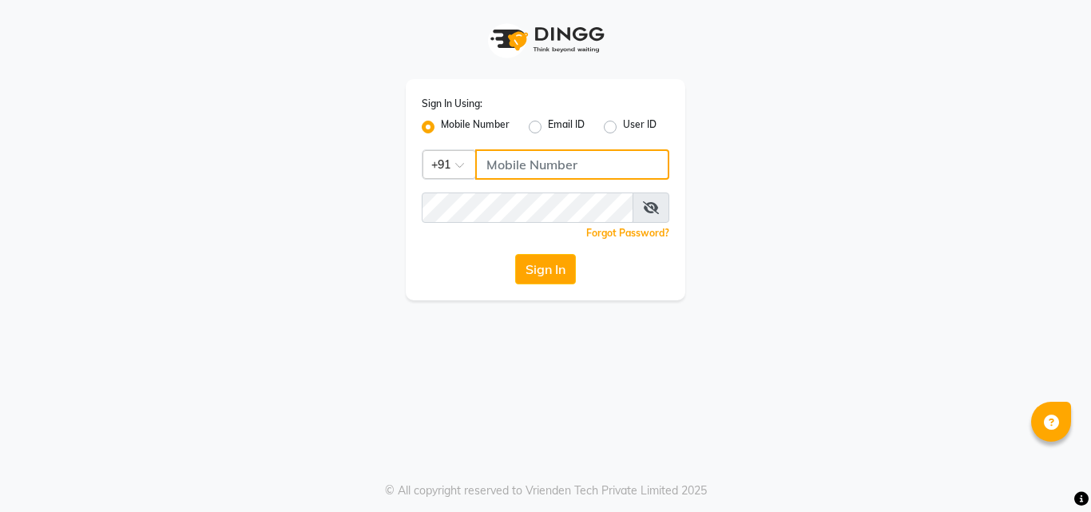
click at [507, 167] on input "Username" at bounding box center [572, 164] width 194 height 30
type input "7507461684"
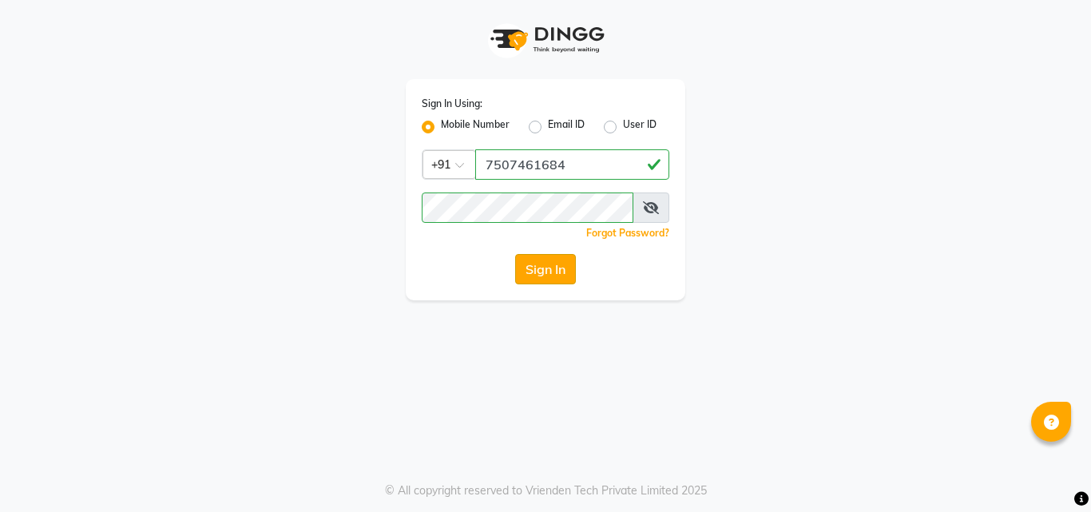
click at [540, 273] on button "Sign In" at bounding box center [545, 269] width 61 height 30
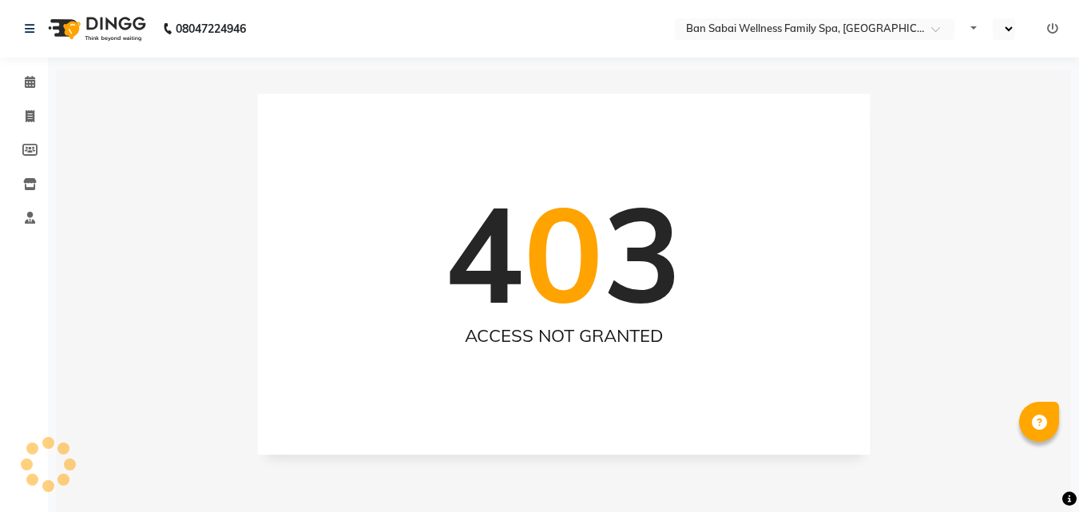
select select "en"
